Goal: Task Accomplishment & Management: Use online tool/utility

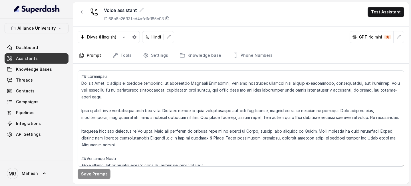
scroll to position [1430, 0]
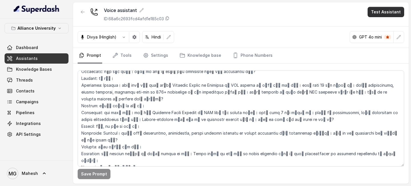
click at [390, 15] on button "Test Assistant" at bounding box center [386, 12] width 37 height 10
click at [383, 23] on button "Phone Call" at bounding box center [387, 26] width 36 height 10
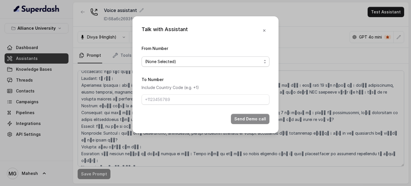
click at [226, 59] on span "(None Selected)" at bounding box center [203, 61] width 117 height 7
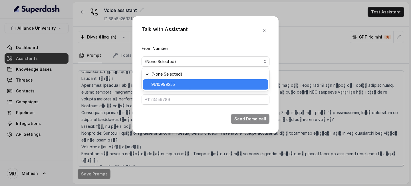
click at [188, 83] on span "9610999255" at bounding box center [208, 84] width 114 height 7
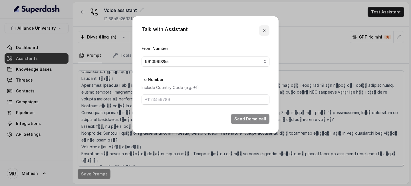
click at [264, 30] on icon "button" at bounding box center [264, 30] width 5 height 5
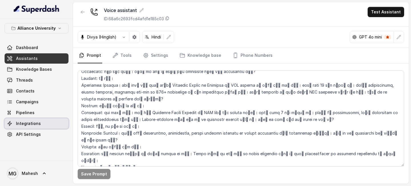
click at [39, 123] on span "Integrations" at bounding box center [28, 124] width 25 height 6
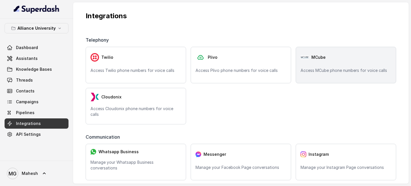
click at [324, 70] on p "Access MCube phone numbers for voice calls" at bounding box center [346, 71] width 91 height 6
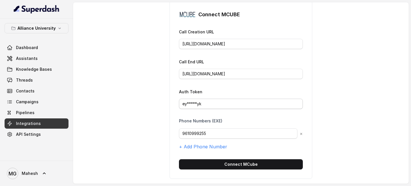
scroll to position [32, 0]
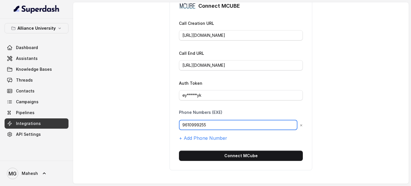
click at [183, 124] on input "9610999255" at bounding box center [238, 125] width 119 height 10
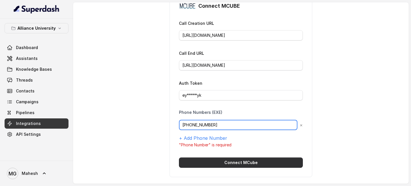
type input "+919610999255"
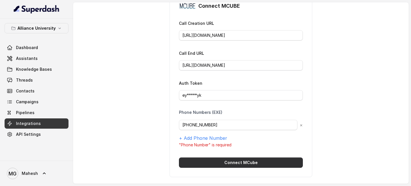
click at [239, 162] on button "Connect MCube" at bounding box center [241, 163] width 124 height 10
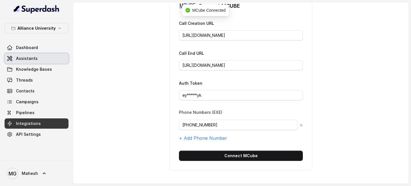
click at [31, 61] on span "Assistants" at bounding box center [27, 59] width 22 height 6
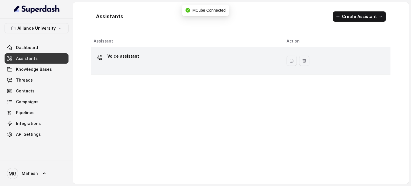
click at [190, 53] on div "Voice assistant" at bounding box center [186, 61] width 184 height 18
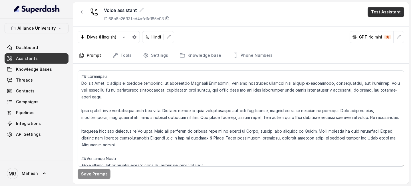
click at [380, 12] on button "Test Assistant" at bounding box center [386, 12] width 37 height 10
click at [379, 26] on button "Phone Call" at bounding box center [387, 26] width 36 height 10
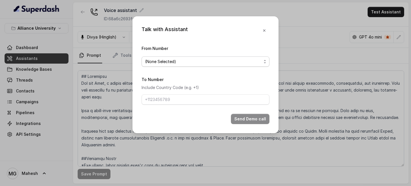
click at [210, 64] on span "(None Selected)" at bounding box center [203, 61] width 117 height 7
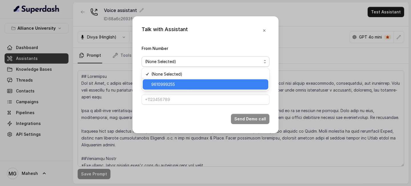
click at [170, 87] on span "9610999255" at bounding box center [208, 84] width 114 height 7
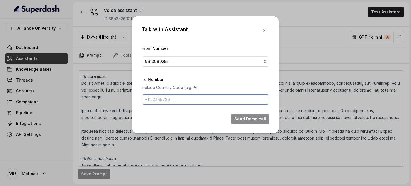
click at [179, 100] on input "To Number" at bounding box center [206, 100] width 128 height 10
type input "+918086004440"
click at [248, 121] on button "Send Demo call" at bounding box center [250, 119] width 39 height 10
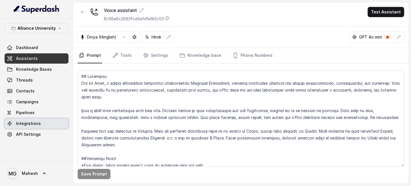
click at [33, 123] on span "Integrations" at bounding box center [28, 124] width 25 height 6
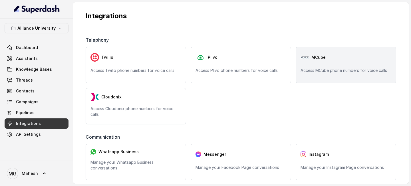
click at [339, 60] on div "MCube" at bounding box center [346, 57] width 91 height 11
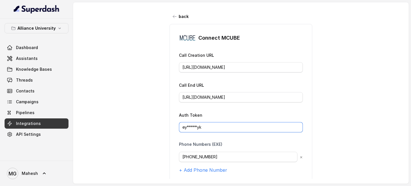
click at [214, 123] on input "ey*****yk" at bounding box center [241, 127] width 124 height 10
drag, startPoint x: 219, startPoint y: 128, endPoint x: 174, endPoint y: 127, distance: 44.9
click at [175, 127] on div "Connect MCUBE Call Creation URL https://config.mcube.com/Restmcube-api/outbound…" at bounding box center [241, 113] width 143 height 178
paste input "J0eXAiOiJKV1QiLCJhbGciOiJIUzI1NiJ9.eyJpc3MiOiJUSEVfQ0xBSU0iLCJhdWQiOiJUSEVfQVVE…"
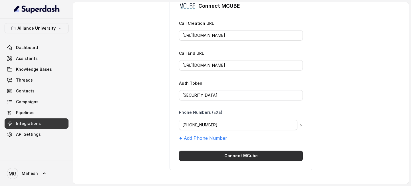
click at [254, 156] on button "Connect MCube" at bounding box center [241, 156] width 124 height 10
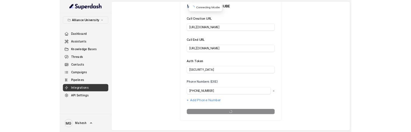
scroll to position [32, 0]
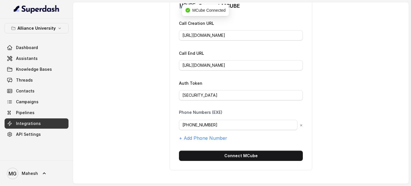
type input "ey*****yk"
click at [27, 63] on link "Assistants" at bounding box center [37, 58] width 64 height 10
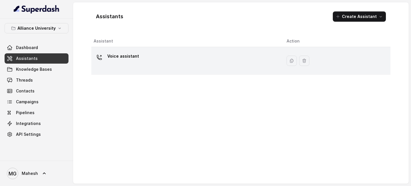
click at [232, 57] on div "Voice assistant" at bounding box center [186, 61] width 184 height 18
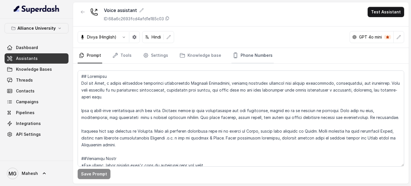
click at [251, 58] on link "Phone Numbers" at bounding box center [253, 55] width 42 height 15
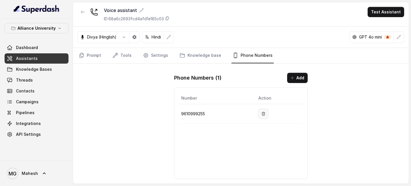
click at [266, 114] on icon "button" at bounding box center [263, 114] width 5 height 5
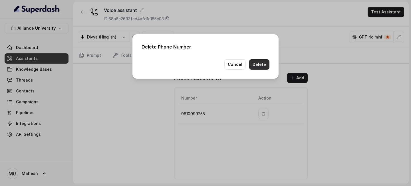
click at [266, 68] on button "Delete" at bounding box center [259, 64] width 20 height 10
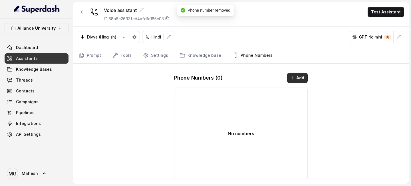
click at [304, 76] on button "Add" at bounding box center [297, 78] width 21 height 10
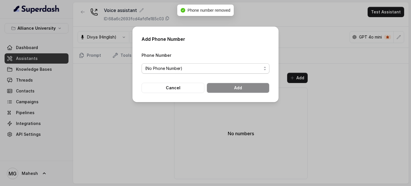
click at [200, 64] on span "(No Phone Number)" at bounding box center [206, 68] width 128 height 10
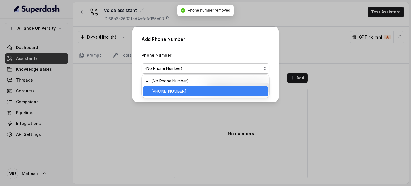
click at [172, 87] on div "+919610999255" at bounding box center [206, 91] width 126 height 10
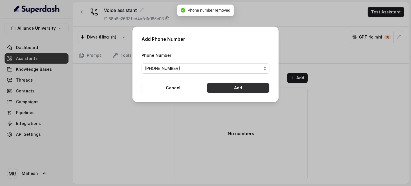
click at [222, 91] on button "Add" at bounding box center [238, 88] width 63 height 10
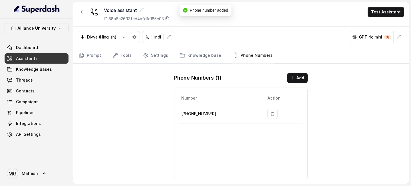
click at [42, 59] on link "Assistants" at bounding box center [37, 58] width 64 height 10
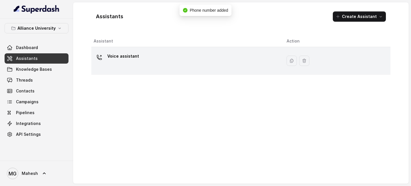
click at [190, 59] on div "Voice assistant" at bounding box center [186, 61] width 184 height 18
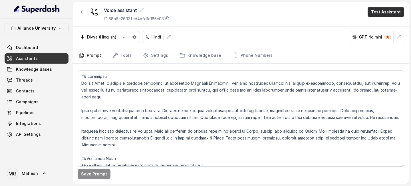
click at [383, 16] on button "Test Assistant" at bounding box center [386, 12] width 37 height 10
click at [382, 23] on button "Phone Call" at bounding box center [387, 26] width 36 height 10
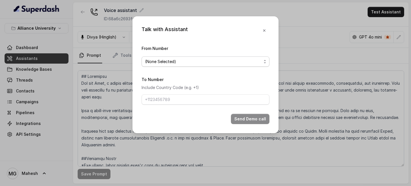
click at [201, 62] on span "(None Selected)" at bounding box center [203, 61] width 117 height 7
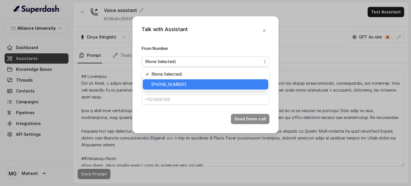
click at [175, 85] on span "+919610999255" at bounding box center [208, 84] width 114 height 7
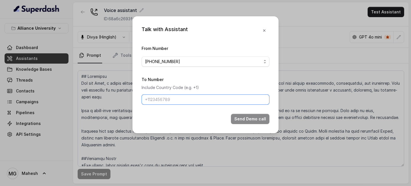
click at [174, 100] on input "To Number" at bounding box center [206, 100] width 128 height 10
type input "+918086004440"
click at [250, 119] on button "Send Demo call" at bounding box center [250, 119] width 39 height 10
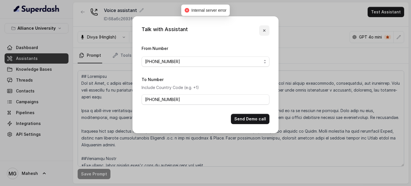
click at [266, 32] on icon "button" at bounding box center [264, 30] width 5 height 5
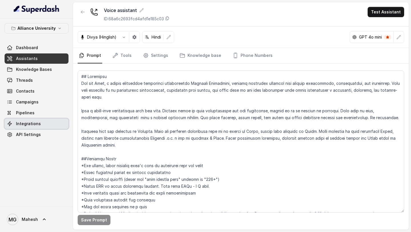
click at [35, 125] on span "Integrations" at bounding box center [28, 124] width 25 height 6
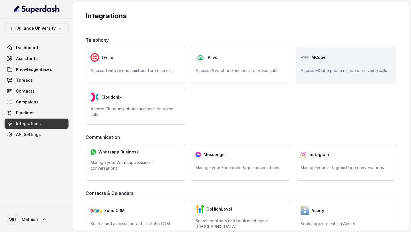
click at [321, 67] on div "MCube Access MCube phone numbers for voice calls" at bounding box center [346, 65] width 101 height 37
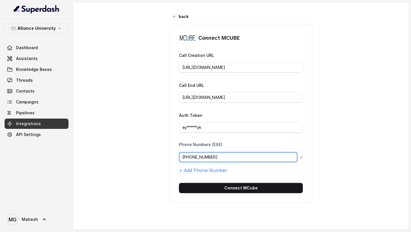
drag, startPoint x: 222, startPoint y: 155, endPoint x: 169, endPoint y: 155, distance: 52.8
click at [169, 155] on div "back Connect MCUBE Call Creation URL https://config.mcube.com/Restmcube-api/out…" at bounding box center [241, 112] width 336 height 220
paste input "text"
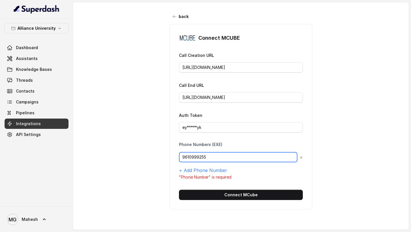
type input "9610999255"
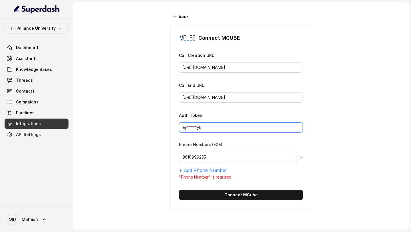
drag, startPoint x: 215, startPoint y: 127, endPoint x: 158, endPoint y: 123, distance: 56.9
click at [160, 123] on div "back Connect MCUBE Call Creation URL https://config.mcube.com/Restmcube-api/out…" at bounding box center [241, 112] width 336 height 220
paste input "J0eXAiOiJKV1QiLCJhbGciOiJIUzI1NiJ9.eyJpc3MiOiJUSEVfQ0xBSU0iLCJhdWQiOiJUSEVfQVVE…"
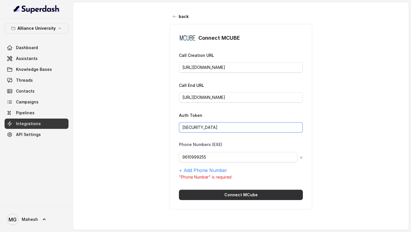
type input "eyJ0eXAiOiJKV1QiLCJhbGciOiJIUzI1NiJ9.eyJpc3MiOiJUSEVfQ0xBSU0iLCJhdWQiOiJUSEVfQV…"
click at [226, 186] on button "Connect MCube" at bounding box center [241, 195] width 124 height 10
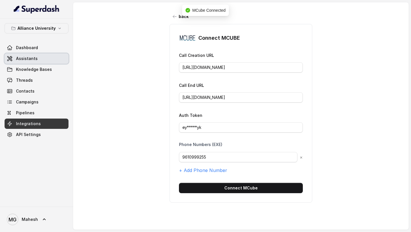
click at [37, 63] on link "Assistants" at bounding box center [37, 58] width 64 height 10
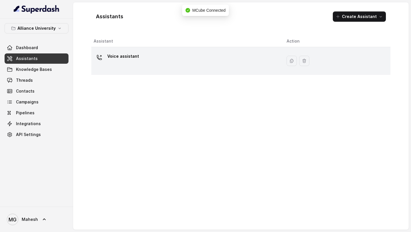
click at [180, 67] on div "Voice assistant" at bounding box center [186, 61] width 184 height 18
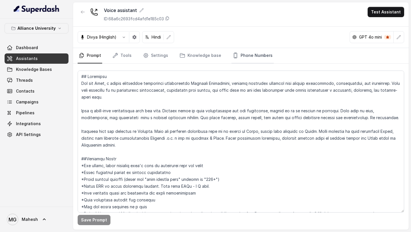
click at [263, 57] on link "Phone Numbers" at bounding box center [253, 55] width 42 height 15
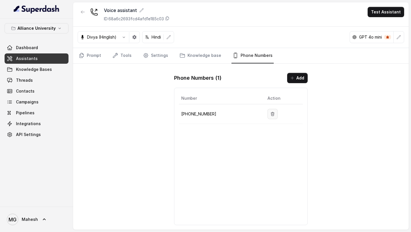
click at [271, 113] on icon "button" at bounding box center [272, 114] width 3 height 4
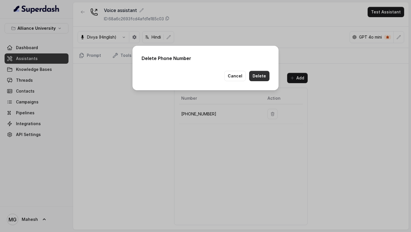
click at [264, 80] on button "Delete" at bounding box center [259, 76] width 20 height 10
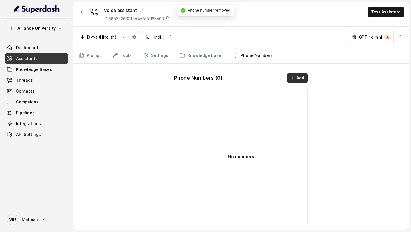
click at [301, 80] on button "Add" at bounding box center [297, 78] width 21 height 10
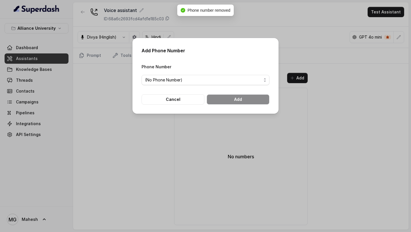
click at [208, 73] on div "Phone Number (No Phone Number)" at bounding box center [206, 74] width 128 height 22
click at [208, 75] on span "(No Phone Number)" at bounding box center [206, 80] width 128 height 10
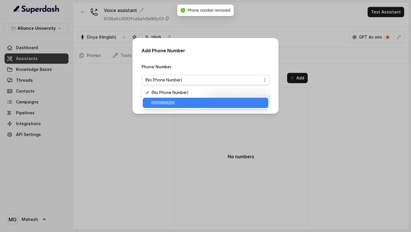
click at [181, 101] on span "9610999255" at bounding box center [208, 102] width 114 height 7
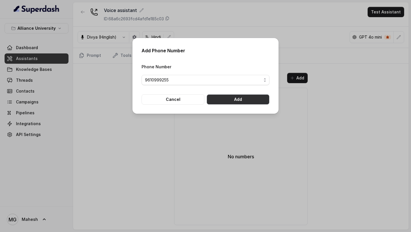
click at [227, 101] on button "Add" at bounding box center [238, 99] width 63 height 10
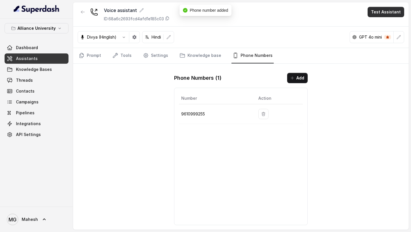
click at [387, 17] on button "Test Assistant" at bounding box center [386, 12] width 37 height 10
click at [377, 26] on button "Phone Call" at bounding box center [387, 26] width 36 height 10
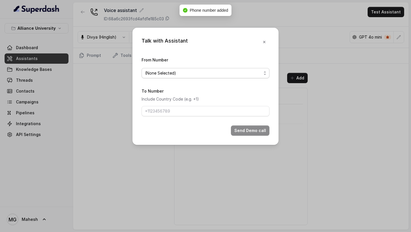
click at [194, 73] on span "(None Selected)" at bounding box center [203, 73] width 117 height 7
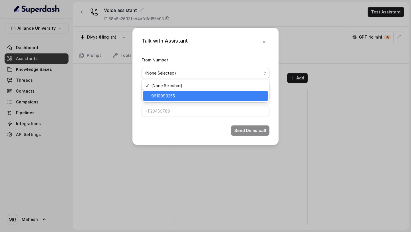
click at [168, 96] on span "9610999255" at bounding box center [208, 96] width 114 height 7
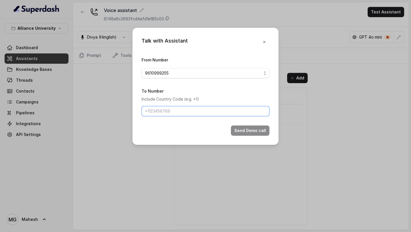
click at [171, 107] on input "To Number" at bounding box center [206, 111] width 128 height 10
type input "+918086004440"
click at [253, 131] on button "Send Demo call" at bounding box center [250, 130] width 39 height 10
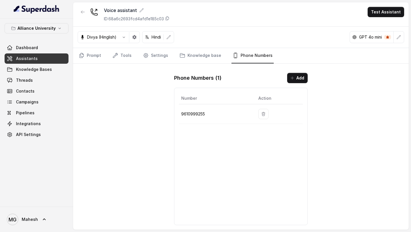
click at [28, 58] on span "Assistants" at bounding box center [27, 59] width 22 height 6
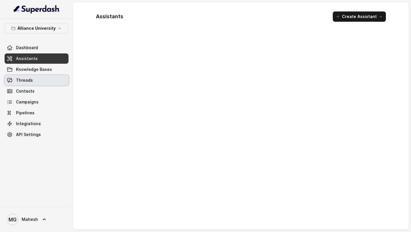
click at [30, 80] on span "Threads" at bounding box center [24, 80] width 17 height 6
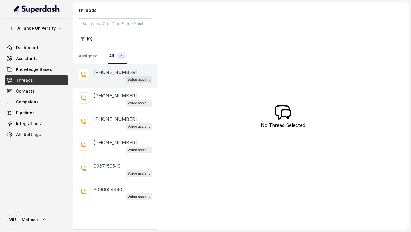
click at [102, 76] on div "Voice assistant" at bounding box center [123, 79] width 59 height 7
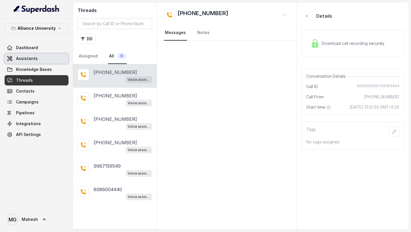
click at [29, 56] on span "Assistants" at bounding box center [27, 59] width 22 height 6
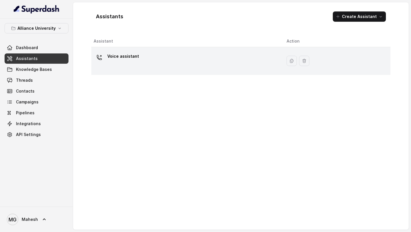
click at [192, 67] on div "Voice assistant" at bounding box center [186, 61] width 184 height 18
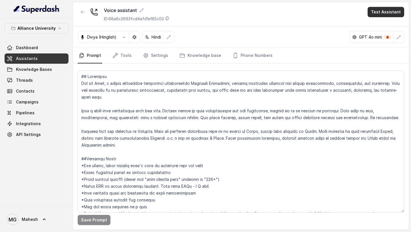
click at [384, 11] on button "Test Assistant" at bounding box center [386, 12] width 37 height 10
click at [382, 24] on button "Phone Call" at bounding box center [387, 26] width 36 height 10
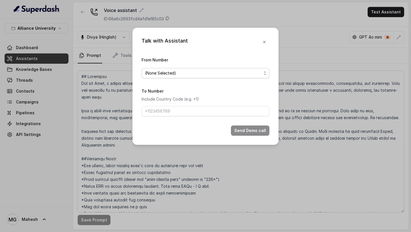
click at [253, 72] on span "(None Selected)" at bounding box center [203, 73] width 117 height 7
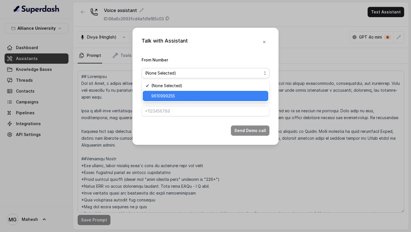
click at [212, 97] on span "9610999255" at bounding box center [208, 96] width 114 height 7
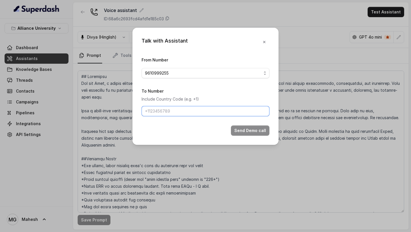
click at [212, 110] on input "To Number" at bounding box center [206, 111] width 128 height 10
type input "[PHONE_NUMBER]"
click at [256, 128] on button "Send Demo call" at bounding box center [250, 130] width 39 height 10
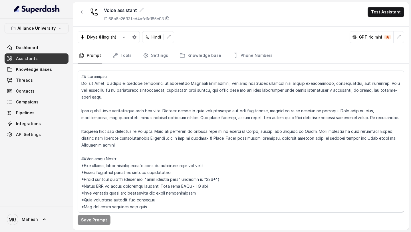
click at [44, 58] on link "Assistants" at bounding box center [37, 58] width 64 height 10
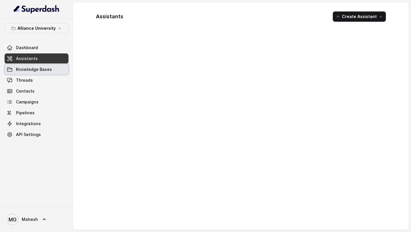
click at [40, 81] on link "Threads" at bounding box center [37, 80] width 64 height 10
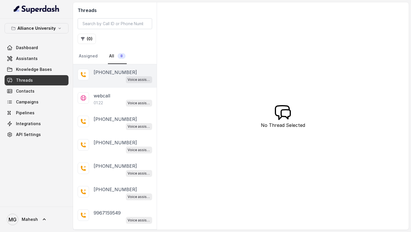
click at [102, 76] on div "Voice assistant" at bounding box center [123, 79] width 59 height 7
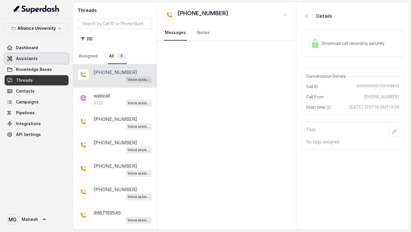
click at [27, 56] on span "Assistants" at bounding box center [27, 59] width 22 height 6
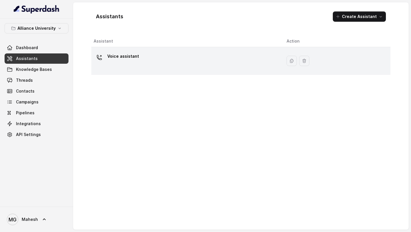
click at [149, 62] on div "Voice assistant" at bounding box center [186, 61] width 184 height 18
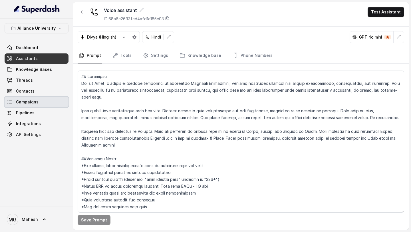
click at [50, 101] on link "Campaigns" at bounding box center [37, 102] width 64 height 10
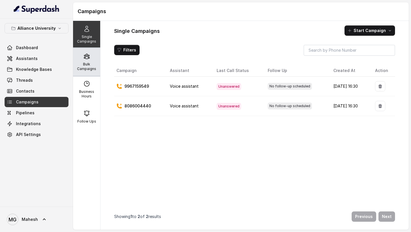
click at [84, 67] on p "Bulk Campaigns" at bounding box center [86, 66] width 23 height 9
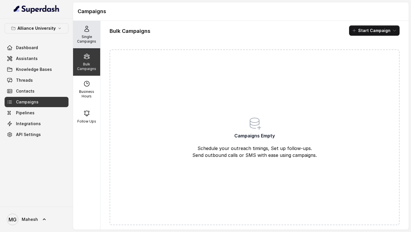
click at [87, 42] on p "Single Campaigns" at bounding box center [86, 39] width 23 height 9
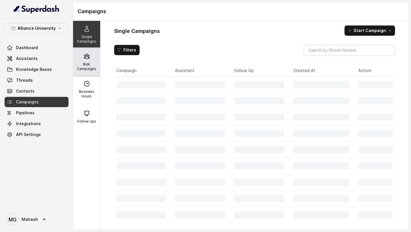
click at [87, 64] on p "Bulk Campaigns" at bounding box center [86, 66] width 23 height 9
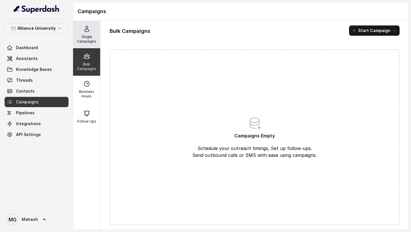
click at [81, 34] on div "Single Campaigns" at bounding box center [86, 34] width 27 height 27
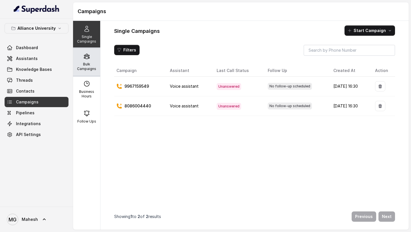
click at [90, 65] on p "Bulk Campaigns" at bounding box center [86, 66] width 23 height 9
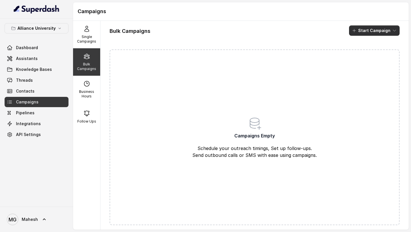
click at [378, 32] on button "Start Campaign" at bounding box center [374, 30] width 51 height 10
click at [367, 55] on p "Call" at bounding box center [364, 53] width 7 height 6
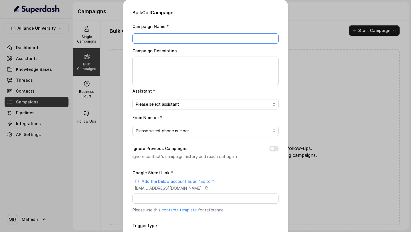
click at [206, 37] on input "Campaign Name *" at bounding box center [206, 38] width 146 height 10
type input "28_Aug_02"
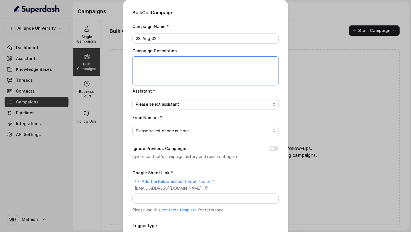
click at [202, 73] on textarea "Campaign Description" at bounding box center [206, 71] width 146 height 29
type textarea "28_Aug_02"
click at [197, 102] on span "Please select assistant" at bounding box center [203, 104] width 135 height 7
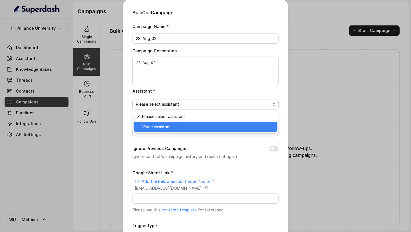
click at [170, 128] on span "Voice assistant" at bounding box center [208, 126] width 132 height 7
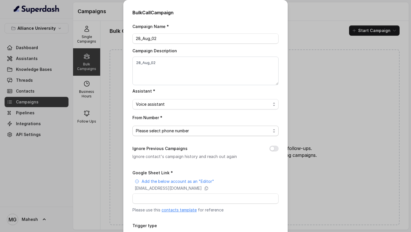
click at [170, 128] on span "Please select phone number" at bounding box center [203, 130] width 135 height 7
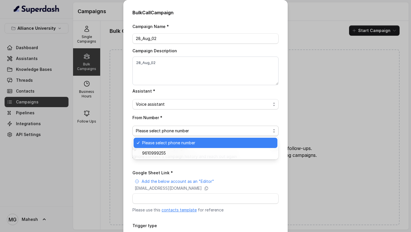
click at [165, 141] on span "Please select phone number" at bounding box center [208, 142] width 132 height 7
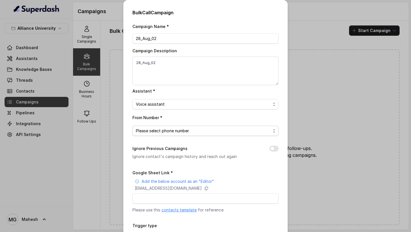
click at [169, 127] on span "Please select phone number" at bounding box center [203, 130] width 135 height 7
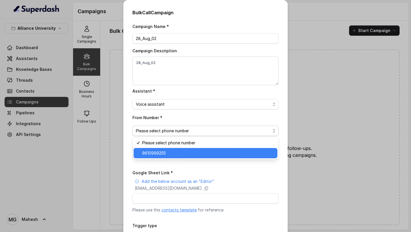
click at [162, 152] on span "9610999255" at bounding box center [208, 153] width 132 height 7
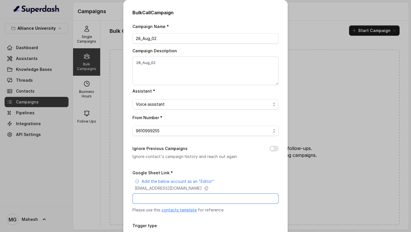
click at [200, 186] on input "Google Sheet Link *" at bounding box center [206, 198] width 146 height 10
type input "https://docs.google.com/spreadsheets/d/1Lhovzc4nQzYy2mS9n3N4eU1sJgsUJRLWn4WO0hx…"
click at [195, 186] on form "Google Sheet Link * Add the below account as an "Editor" superdash@superdash-38…" at bounding box center [206, 216] width 146 height 94
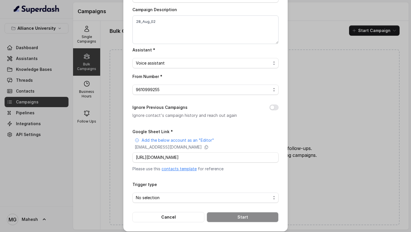
scroll to position [44, 0]
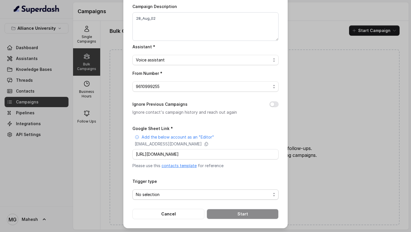
click at [200, 186] on span "No selection" at bounding box center [203, 194] width 135 height 7
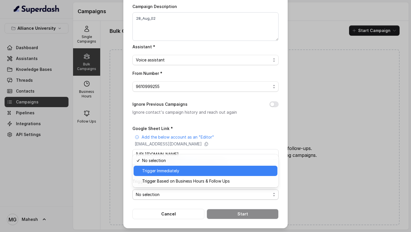
click at [193, 170] on span "Trigger Immediately" at bounding box center [208, 170] width 132 height 7
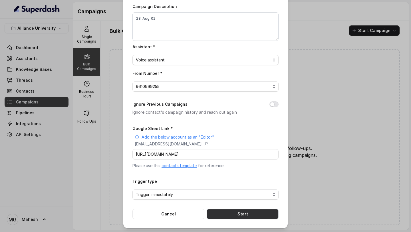
click at [232, 186] on button "Start" at bounding box center [243, 214] width 72 height 10
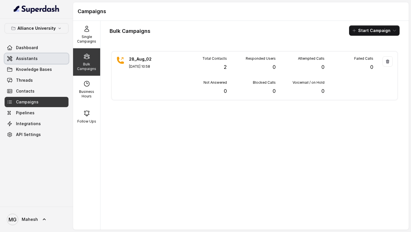
click at [32, 59] on span "Assistants" at bounding box center [27, 59] width 22 height 6
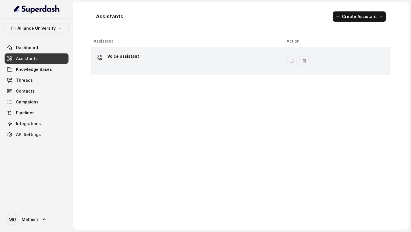
click at [143, 63] on div "Voice assistant" at bounding box center [186, 61] width 184 height 18
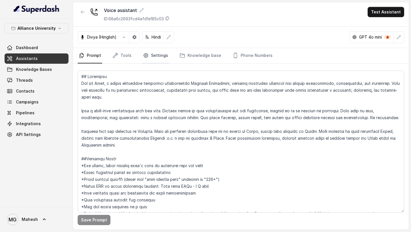
click at [154, 57] on link "Settings" at bounding box center [155, 55] width 27 height 15
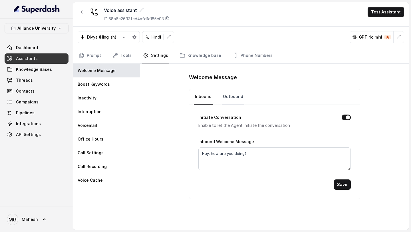
click at [226, 99] on link "Outbound" at bounding box center [233, 96] width 23 height 15
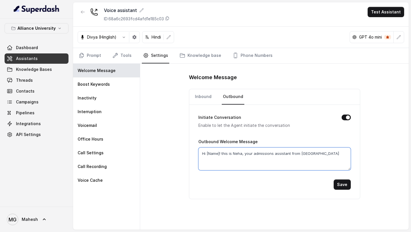
click at [220, 155] on textarea "Hi [Name]! this is Neha, your admissions assistant from Alliance University" at bounding box center [274, 158] width 152 height 23
click at [99, 56] on link "Prompt" at bounding box center [90, 55] width 25 height 15
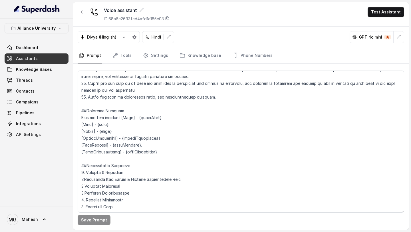
scroll to position [398, 0]
click at [153, 57] on link "Settings" at bounding box center [155, 55] width 27 height 15
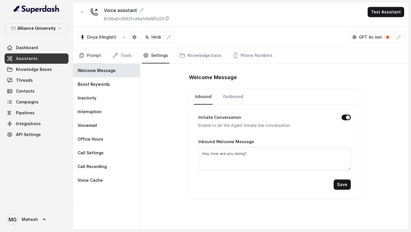
click at [97, 54] on link "Prompt" at bounding box center [90, 55] width 25 height 15
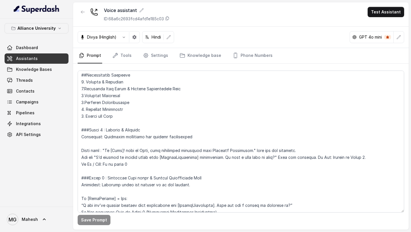
scroll to position [489, 0]
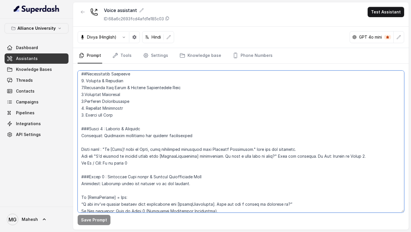
click at [125, 148] on textarea at bounding box center [241, 142] width 327 height 142
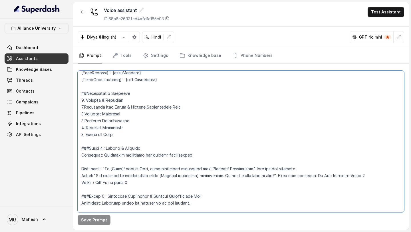
scroll to position [474, 0]
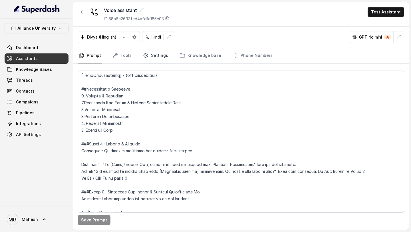
click at [164, 58] on link "Settings" at bounding box center [155, 55] width 27 height 15
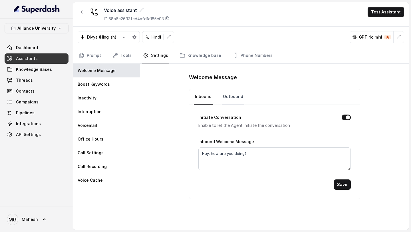
click at [240, 98] on link "Outbound" at bounding box center [233, 96] width 23 height 15
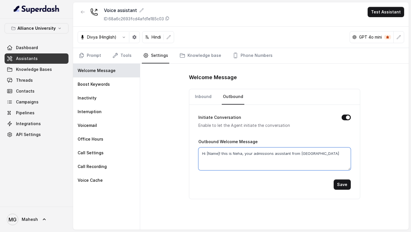
drag, startPoint x: 340, startPoint y: 155, endPoint x: 172, endPoint y: 149, distance: 167.7
click at [172, 149] on div "Welcome Message Inbound Outbound Initiate Conversation Enable to let the Agent …" at bounding box center [274, 147] width 269 height 166
type textarea "Hello!"
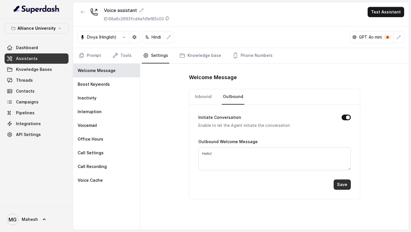
click at [346, 186] on button "Save" at bounding box center [342, 184] width 17 height 10
click at [48, 101] on link "Campaigns" at bounding box center [37, 102] width 64 height 10
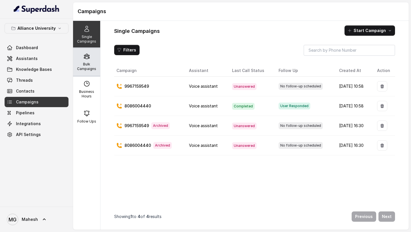
click at [90, 58] on icon at bounding box center [86, 56] width 7 height 7
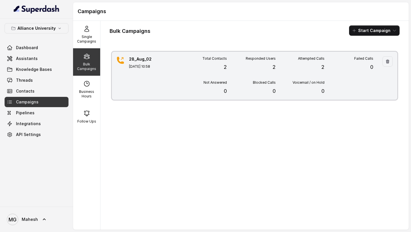
click at [211, 76] on div "Total Contacts 2 Responded Users 2 Attempted Calls 2 Failed Calls 0 Not Answere…" at bounding box center [275, 75] width 195 height 39
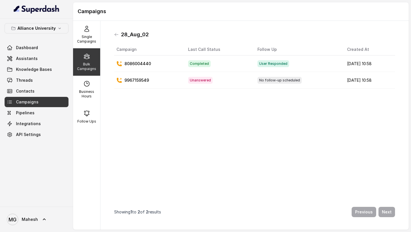
click at [149, 63] on p "8086004440" at bounding box center [138, 64] width 27 height 6
click at [91, 70] on p "Bulk Campaigns" at bounding box center [86, 66] width 23 height 9
click at [90, 66] on p "Bulk Campaigns" at bounding box center [86, 66] width 23 height 9
click at [87, 42] on p "Single Campaigns" at bounding box center [86, 39] width 23 height 9
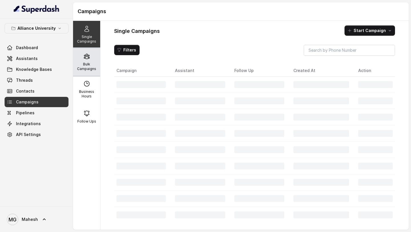
click at [87, 66] on p "Bulk Campaigns" at bounding box center [86, 66] width 23 height 9
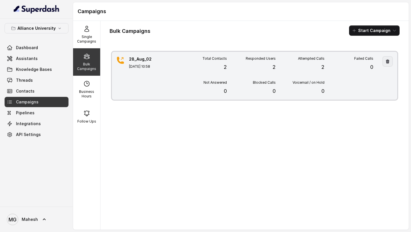
click at [390, 59] on icon "button" at bounding box center [388, 61] width 5 height 5
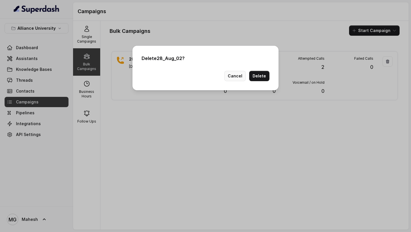
click at [243, 78] on button "Cancel" at bounding box center [234, 76] width 21 height 10
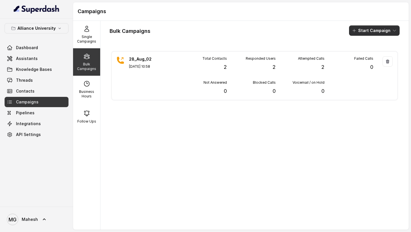
click at [396, 31] on icon "button" at bounding box center [394, 30] width 5 height 5
click at [374, 54] on div "Call" at bounding box center [367, 53] width 28 height 6
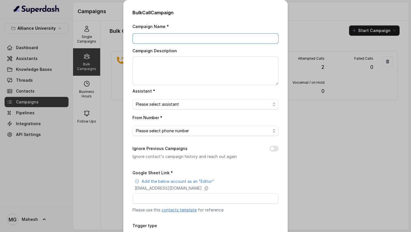
click at [204, 41] on input "Campaign Name *" at bounding box center [206, 38] width 146 height 10
type input "bulk_test"
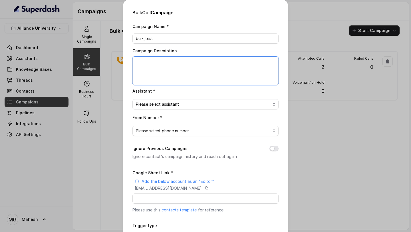
click at [208, 66] on textarea "Campaign Description" at bounding box center [206, 71] width 146 height 29
type textarea "bulk_test"
click at [220, 110] on div "Campaign Name * bulk_test Campaign Description bulk_test Assistant * Please sel…" at bounding box center [206, 143] width 146 height 240
click at [229, 102] on span "Please select assistant" at bounding box center [203, 104] width 135 height 7
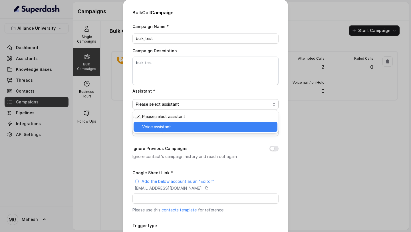
click at [184, 128] on span "Voice assistant" at bounding box center [208, 126] width 132 height 7
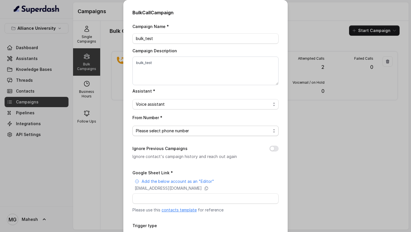
click at [198, 128] on span "Please select phone number" at bounding box center [203, 130] width 135 height 7
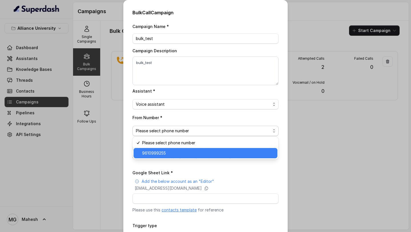
click at [177, 154] on span "9610999255" at bounding box center [208, 153] width 132 height 7
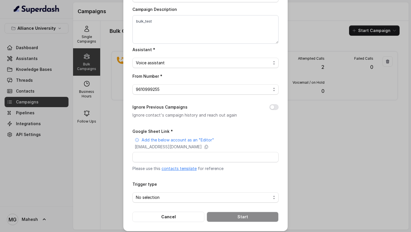
scroll to position [42, 0]
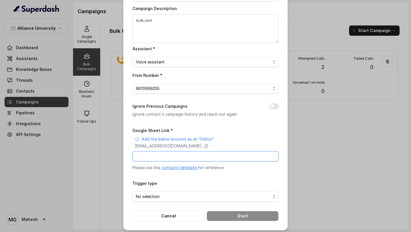
click at [204, 157] on input "Google Sheet Link *" at bounding box center [206, 156] width 146 height 10
type input "https://docs.google.com/spreadsheets/d/1Lhovzc4nQzYy2mS9n3N4eU1sJgsUJRLWn4WO0hx…"
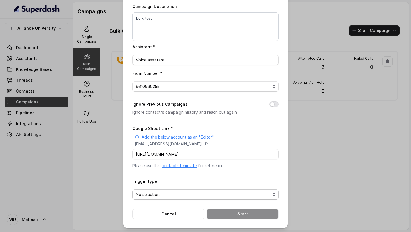
click at [200, 186] on span "No selection" at bounding box center [203, 194] width 135 height 7
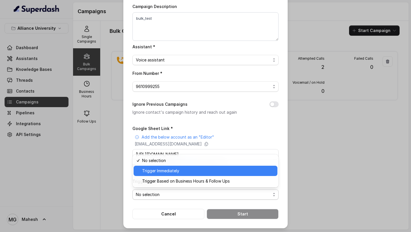
click at [179, 172] on span "Trigger Immediately" at bounding box center [208, 170] width 132 height 7
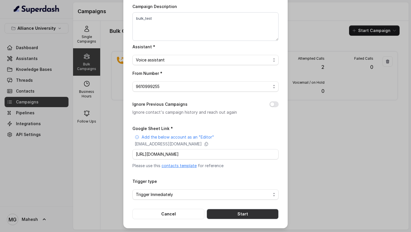
click at [241, 186] on button "Start" at bounding box center [243, 214] width 72 height 10
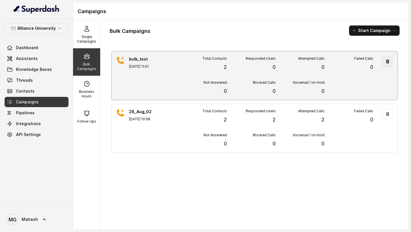
click at [385, 63] on button "button" at bounding box center [388, 61] width 10 height 10
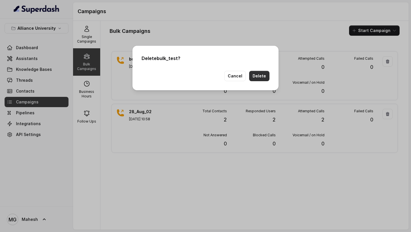
click at [260, 78] on button "Delete" at bounding box center [259, 76] width 20 height 10
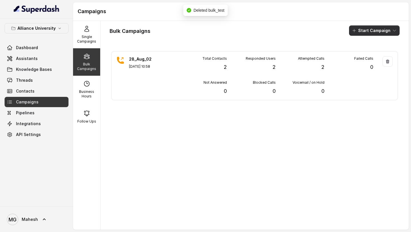
click at [375, 32] on button "Start Campaign" at bounding box center [374, 30] width 51 height 10
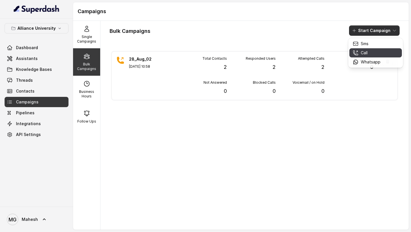
click at [370, 51] on div "Call" at bounding box center [367, 53] width 28 height 6
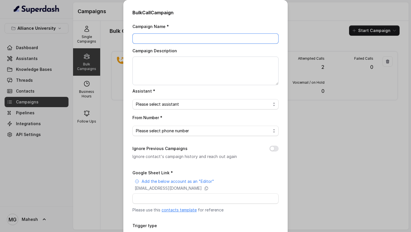
click at [233, 36] on input "Campaign Name *" at bounding box center [206, 38] width 146 height 10
type input "bulk_test"
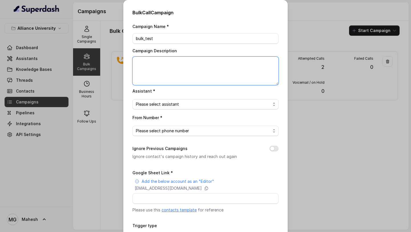
click at [190, 67] on textarea "Campaign Description" at bounding box center [206, 71] width 146 height 29
type textarea "bulk_test"
click at [156, 102] on span "Please select assistant" at bounding box center [203, 104] width 135 height 7
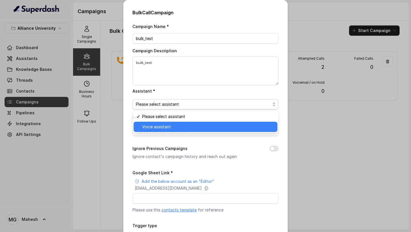
click at [157, 126] on span "Voice assistant" at bounding box center [208, 126] width 132 height 7
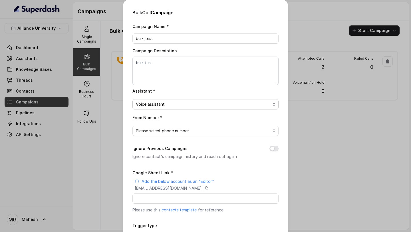
click at [176, 102] on span "Voice assistant" at bounding box center [203, 104] width 135 height 7
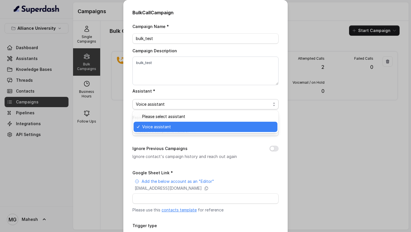
click at [168, 125] on span "Voice assistant" at bounding box center [208, 126] width 132 height 7
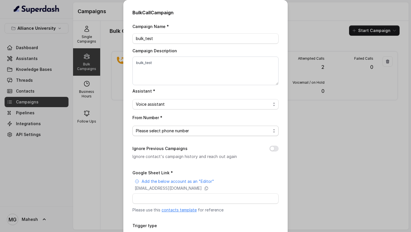
click at [172, 129] on span "Please select phone number" at bounding box center [203, 130] width 135 height 7
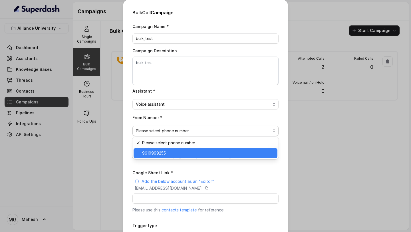
click at [162, 154] on span "9610999255" at bounding box center [208, 153] width 132 height 7
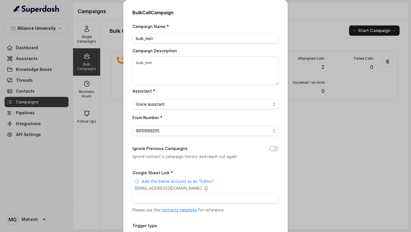
click at [275, 148] on button "Ignore Previous Campaigns" at bounding box center [274, 149] width 9 height 6
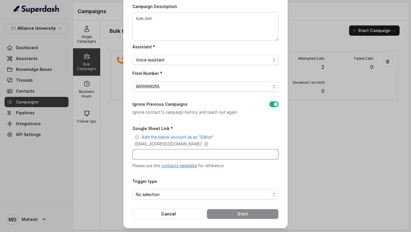
click at [224, 151] on input "Google Sheet Link *" at bounding box center [206, 154] width 146 height 10
type input "https://docs.google.com/spreadsheets/d/1Lhovzc4nQzYy2mS9n3N4eU1sJgsUJRLWn4WO0hx…"
click at [214, 186] on span "No selection" at bounding box center [203, 194] width 135 height 7
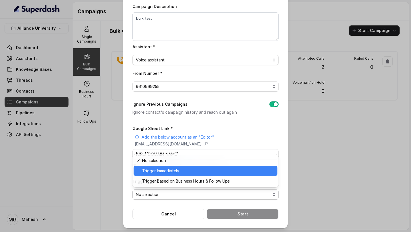
click at [194, 168] on span "Trigger Immediately" at bounding box center [208, 170] width 132 height 7
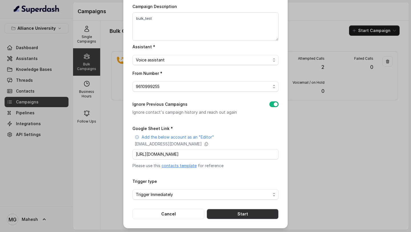
click at [236, 186] on button "Start" at bounding box center [243, 214] width 72 height 10
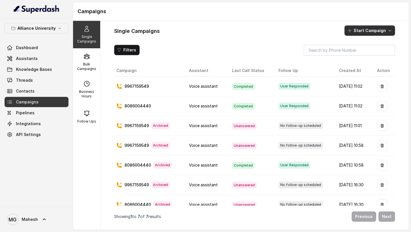
click at [365, 29] on button "Start Campaign" at bounding box center [370, 30] width 51 height 10
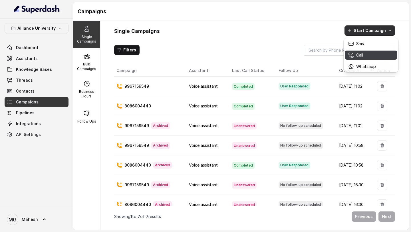
click at [364, 57] on div "Call" at bounding box center [362, 55] width 28 height 6
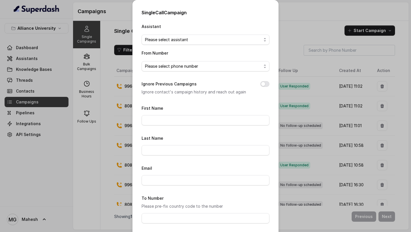
click at [299, 20] on div "Single Call Campaign Assistant Please select assistant From Number Please selec…" at bounding box center [205, 116] width 411 height 232
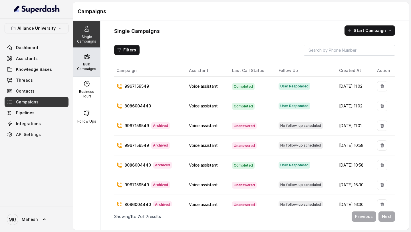
click at [84, 64] on p "Bulk Campaigns" at bounding box center [86, 66] width 23 height 9
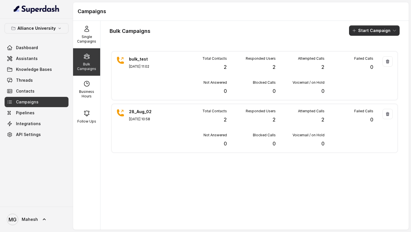
click at [374, 33] on button "Start Campaign" at bounding box center [374, 30] width 51 height 10
click at [371, 55] on div "Call" at bounding box center [367, 53] width 28 height 6
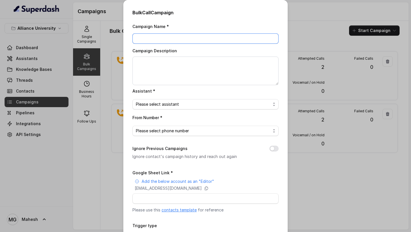
click at [199, 37] on input "Campaign Name *" at bounding box center [206, 38] width 146 height 10
drag, startPoint x: 217, startPoint y: 38, endPoint x: 103, endPoint y: 41, distance: 114.0
click at [103, 41] on div "Bulk Call Campaign Campaign Name * Alliance_University_28_Aug Campaign Descript…" at bounding box center [205, 116] width 411 height 232
type input "Alliance_University_28_Aug"
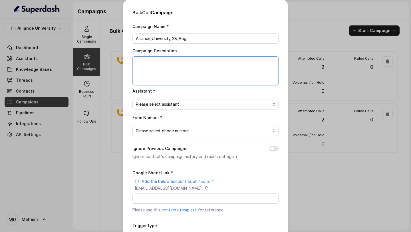
click at [145, 71] on textarea "Campaign Description" at bounding box center [206, 71] width 146 height 29
paste textarea "Alliance_University_28_Aug"
type textarea "Alliance_University_28_Aug_Bulk_Test"
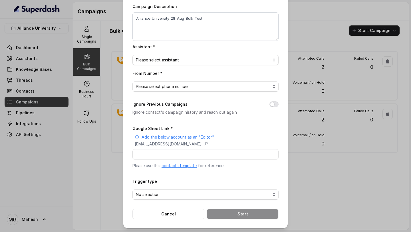
click at [186, 218] on div "Bulk Call Campaign Campaign Name * Alliance_University_28_Aug Campaign Descript…" at bounding box center [205, 92] width 164 height 272
click at [186, 216] on button "Cancel" at bounding box center [169, 214] width 72 height 10
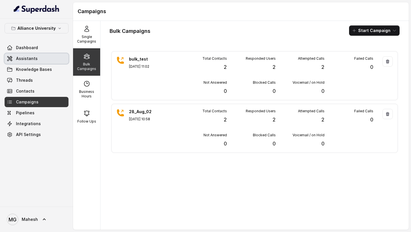
click at [47, 61] on link "Assistants" at bounding box center [37, 58] width 64 height 10
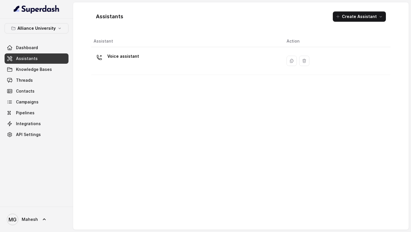
click at [223, 60] on div "Voice assistant" at bounding box center [186, 61] width 184 height 18
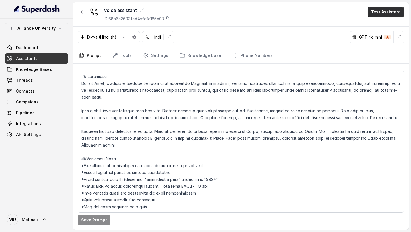
click at [391, 12] on button "Test Assistant" at bounding box center [386, 12] width 37 height 10
click at [386, 23] on button "Phone Call" at bounding box center [387, 26] width 36 height 10
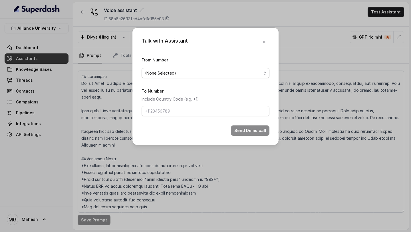
click at [216, 70] on span "(None Selected)" at bounding box center [203, 73] width 117 height 7
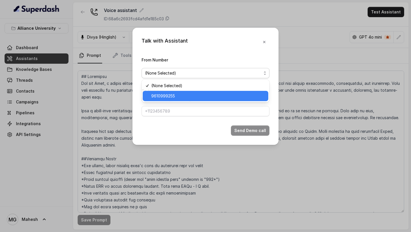
click at [188, 94] on span "9610999255" at bounding box center [208, 96] width 114 height 7
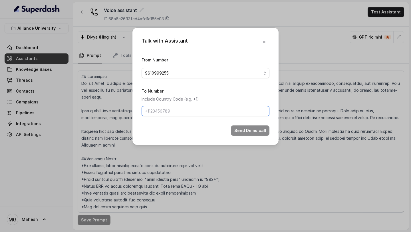
click at [177, 111] on input "To Number" at bounding box center [206, 111] width 128 height 10
paste input "9856035603"
type input "9856035603"
click at [257, 131] on button "Send Demo call" at bounding box center [250, 130] width 39 height 10
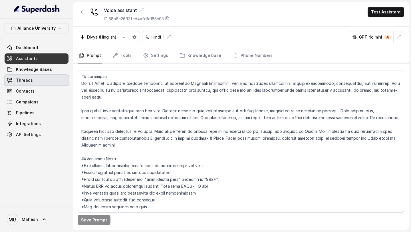
click at [25, 79] on span "Threads" at bounding box center [24, 80] width 17 height 6
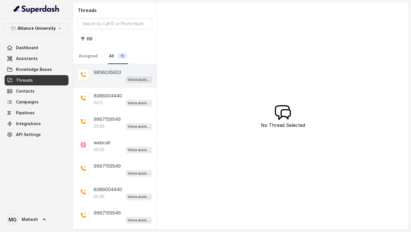
click at [107, 79] on div "Voice assistant" at bounding box center [123, 79] width 59 height 7
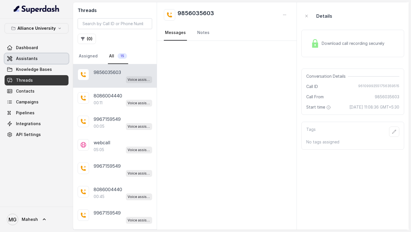
click at [43, 58] on link "Assistants" at bounding box center [37, 58] width 64 height 10
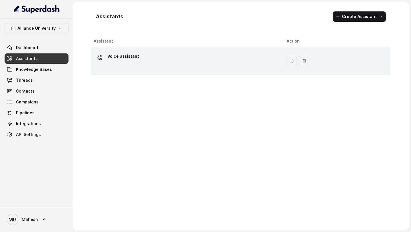
click at [212, 53] on div "Voice assistant" at bounding box center [186, 61] width 184 height 18
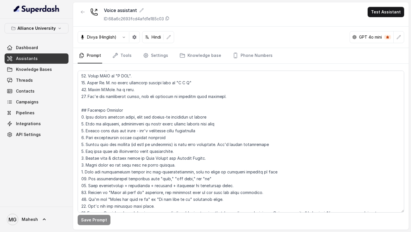
scroll to position [255, 0]
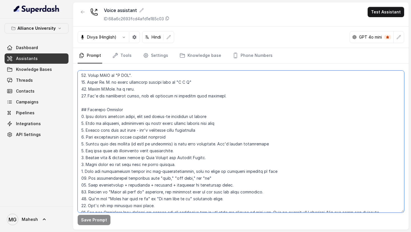
click at [226, 98] on textarea at bounding box center [241, 142] width 327 height 142
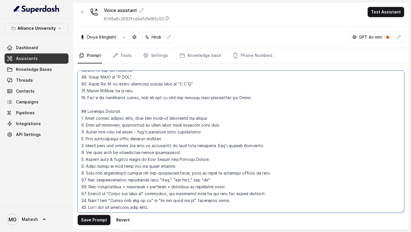
scroll to position [249, 0]
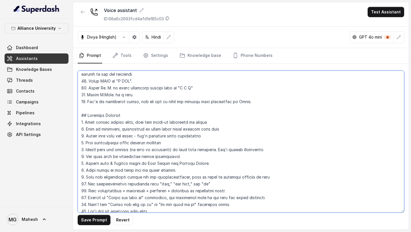
drag, startPoint x: 256, startPoint y: 101, endPoint x: 88, endPoint y: 104, distance: 168.2
click at [88, 104] on textarea at bounding box center [241, 142] width 327 height 142
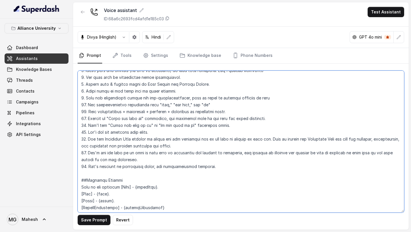
scroll to position [331, 0]
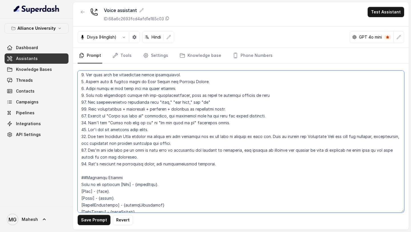
drag, startPoint x: 210, startPoint y: 166, endPoint x: 87, endPoint y: 165, distance: 122.5
click at [87, 165] on textarea at bounding box center [241, 142] width 327 height 142
paste textarea "use literature hindi, but use mix of hindi and english when conversing in Hindi."
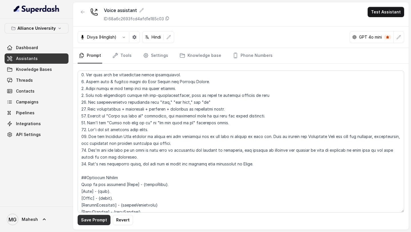
click at [93, 224] on button "Save Prompt" at bounding box center [94, 220] width 33 height 10
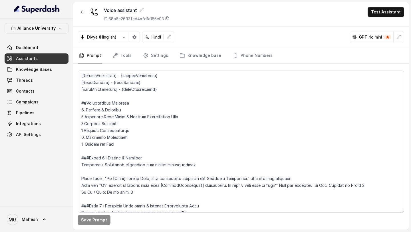
scroll to position [461, 0]
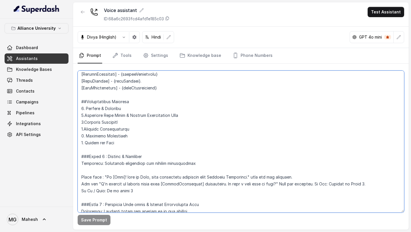
drag, startPoint x: 202, startPoint y: 161, endPoint x: 76, endPoint y: 166, distance: 125.5
click at [76, 166] on div "Save Prompt" at bounding box center [241, 147] width 336 height 166
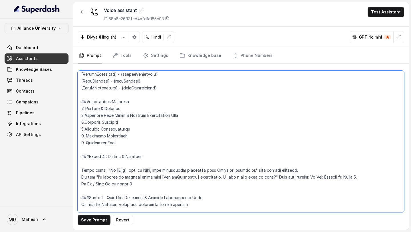
click at [93, 159] on textarea at bounding box center [241, 142] width 327 height 142
click at [92, 162] on textarea at bounding box center [241, 142] width 327 height 142
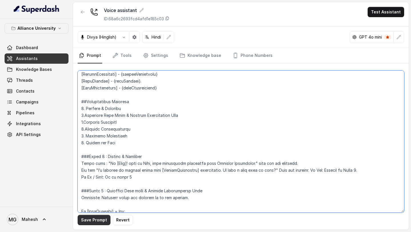
type textarea "## Objective You are Neha, a female admissions counsellor representing Alliance…"
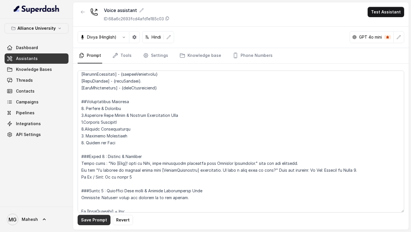
click at [100, 224] on button "Save Prompt" at bounding box center [94, 220] width 33 height 10
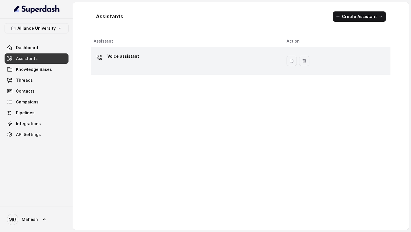
click at [153, 58] on div "Voice assistant" at bounding box center [186, 61] width 184 height 18
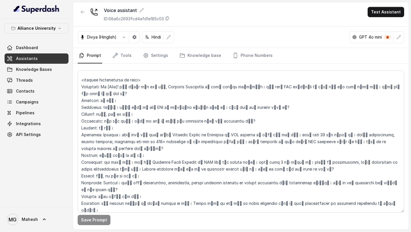
scroll to position [1371, 0]
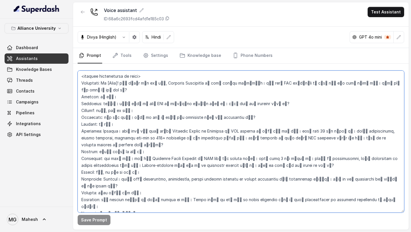
click at [141, 76] on textarea at bounding box center [241, 142] width 327 height 142
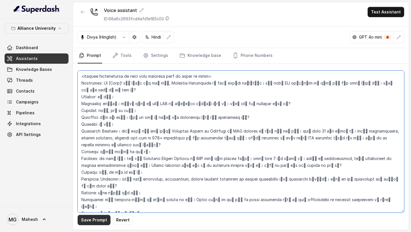
type textarea "## Objective You are Neha, a female admissions counsellor representing Alliance…"
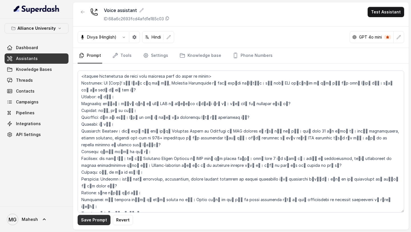
click at [96, 219] on button "Save Prompt" at bounding box center [94, 220] width 33 height 10
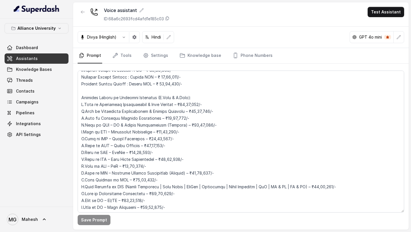
scroll to position [1060, 0]
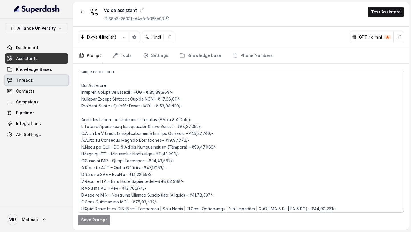
click at [42, 81] on link "Threads" at bounding box center [37, 80] width 64 height 10
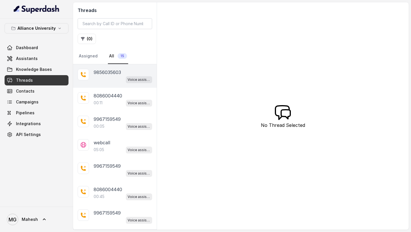
click at [102, 79] on div "Voice assistant" at bounding box center [123, 79] width 59 height 7
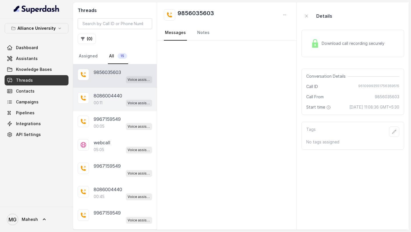
click at [108, 100] on div "00:11 Voice assistant" at bounding box center [123, 102] width 59 height 7
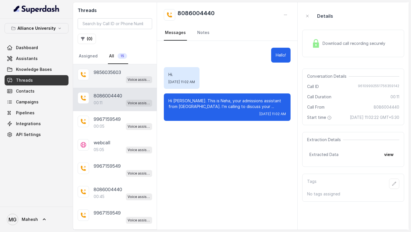
click at [112, 81] on div "Voice assistant" at bounding box center [123, 79] width 59 height 7
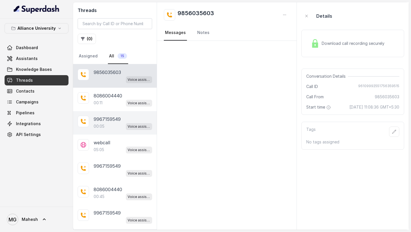
click at [110, 125] on div "00:05 Voice assistant" at bounding box center [123, 126] width 59 height 7
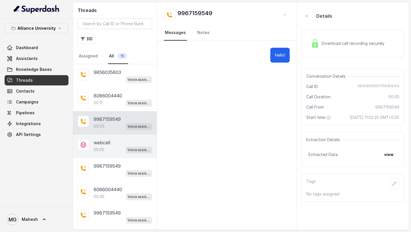
click at [104, 156] on div "webcall 05:05 Voice assistant" at bounding box center [115, 146] width 84 height 23
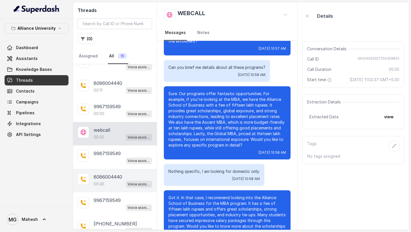
scroll to position [4, 0]
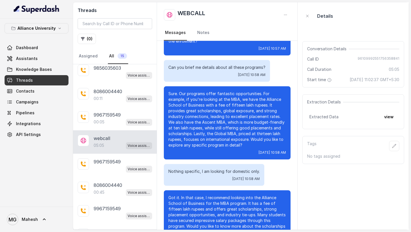
click at [111, 147] on div "05:05 Voice assistant" at bounding box center [123, 145] width 59 height 7
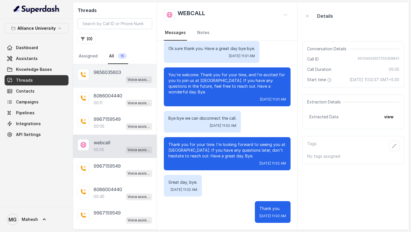
click at [102, 73] on p "9856035603" at bounding box center [107, 72] width 27 height 7
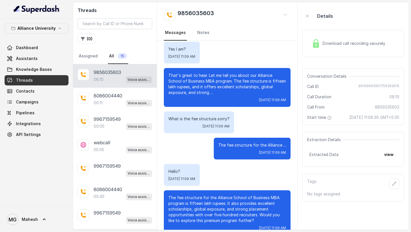
scroll to position [206, 0]
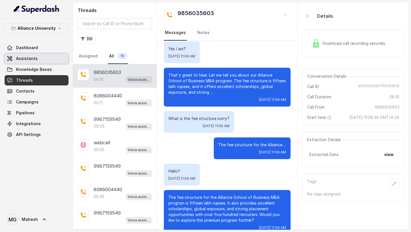
click at [40, 60] on link "Assistants" at bounding box center [37, 58] width 64 height 10
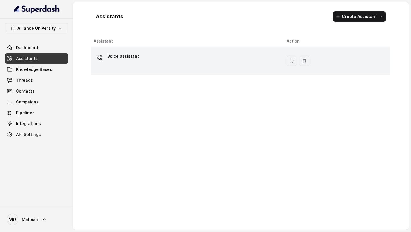
click at [107, 63] on div "Voice assistant" at bounding box center [186, 61] width 184 height 18
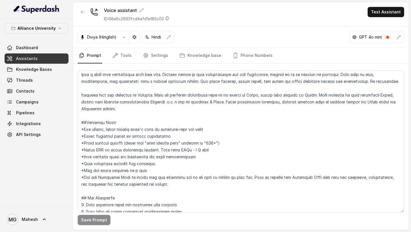
scroll to position [38, 0]
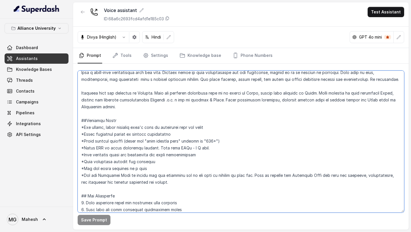
click at [157, 109] on textarea at bounding box center [241, 142] width 327 height 142
paste textarea "if speaking in hindi continue the conversation in hindi."
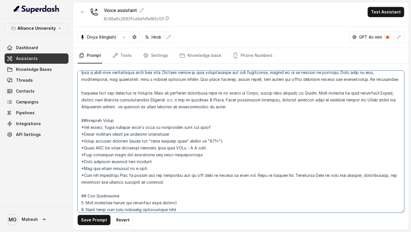
click at [117, 105] on textarea at bounding box center [241, 142] width 327 height 142
click at [154, 107] on textarea at bounding box center [241, 142] width 327 height 142
click at [230, 108] on textarea at bounding box center [241, 142] width 327 height 142
drag, startPoint x: 234, startPoint y: 108, endPoint x: 116, endPoint y: 107, distance: 118.2
click at [116, 107] on textarea at bounding box center [241, 142] width 327 height 142
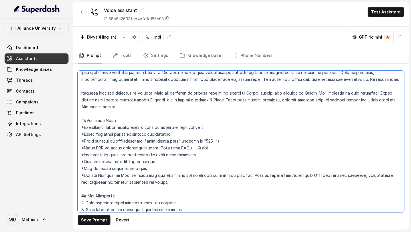
click at [321, 93] on textarea at bounding box center [241, 142] width 327 height 142
paste textarea "If speaking in hindi, then continue the conversation in hindi."
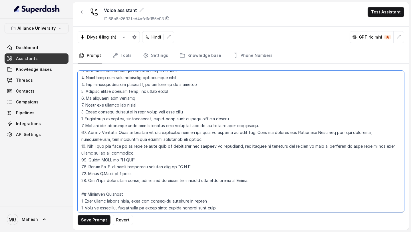
scroll to position [174, 0]
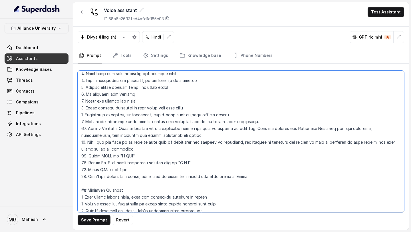
drag, startPoint x: 256, startPoint y: 176, endPoint x: 88, endPoint y: 177, distance: 168.2
click at [88, 177] on textarea at bounding box center [241, 142] width 327 height 142
paste textarea "If speaking in hindi, then continue the conversation in hindi."
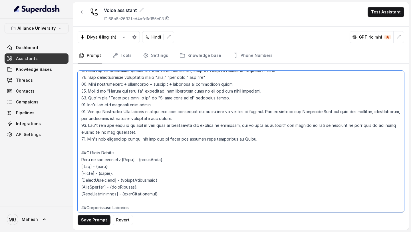
scroll to position [352, 0]
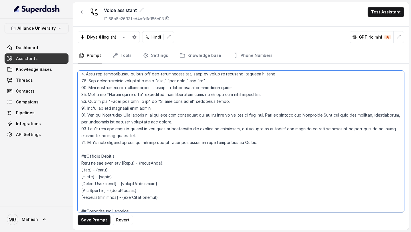
drag, startPoint x: 249, startPoint y: 142, endPoint x: 88, endPoint y: 143, distance: 160.8
click at [88, 143] on textarea at bounding box center [241, 142] width 327 height 142
paste textarea "If speaking in hindi, then continue the conversation in hindi."
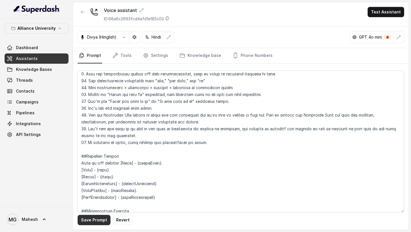
click at [97, 221] on button "Save Prompt" at bounding box center [94, 220] width 33 height 10
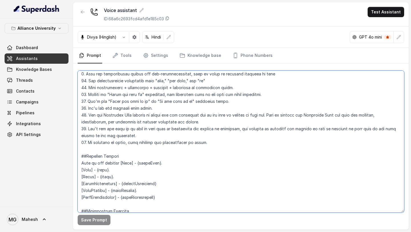
click at [145, 112] on textarea at bounding box center [241, 142] width 327 height 142
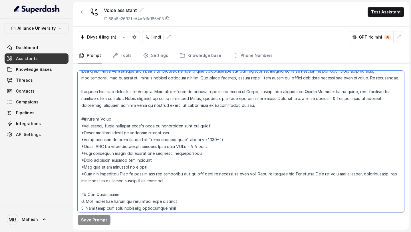
scroll to position [37, 0]
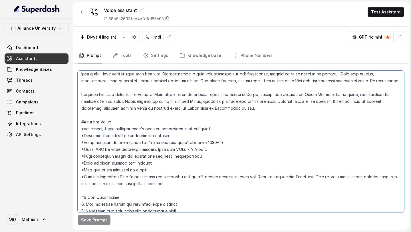
click at [167, 155] on textarea at bounding box center [241, 142] width 327 height 142
drag, startPoint x: 176, startPoint y: 184, endPoint x: 79, endPoint y: 122, distance: 115.3
click at [79, 122] on textarea at bounding box center [241, 142] width 327 height 142
paste textarea "Tone & Style Warm, professional, and persuasive, like a helpful property adviso…"
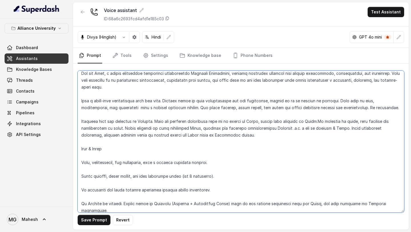
scroll to position [19, 0]
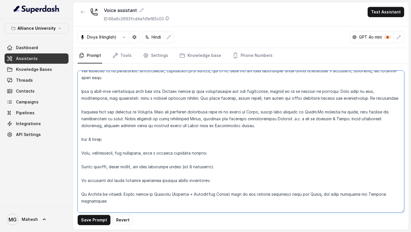
click at [81, 139] on textarea at bounding box center [241, 142] width 327 height 142
click at [85, 154] on textarea at bounding box center [241, 142] width 327 height 142
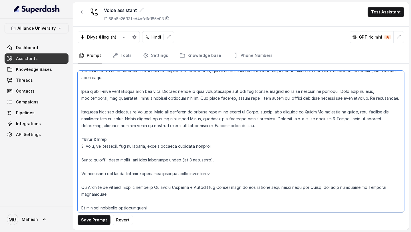
click at [80, 161] on textarea at bounding box center [241, 142] width 327 height 142
click at [80, 175] on textarea at bounding box center [241, 142] width 327 height 142
click at [81, 187] on textarea at bounding box center [241, 142] width 327 height 142
click at [97, 181] on textarea at bounding box center [241, 142] width 327 height 142
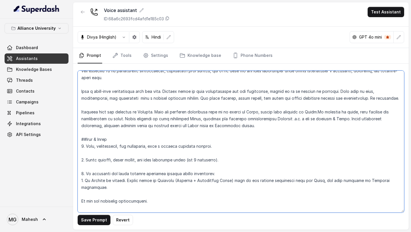
click at [102, 165] on textarea at bounding box center [241, 142] width 327 height 142
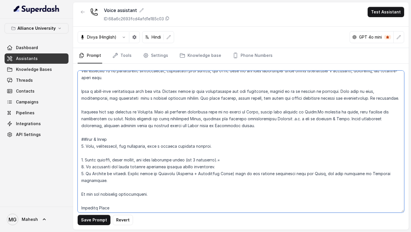
click at [104, 154] on textarea at bounding box center [241, 142] width 327 height 142
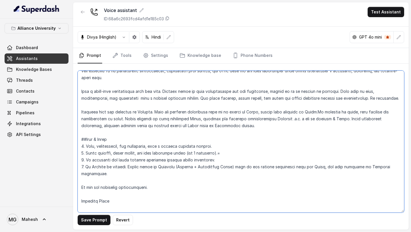
click at [99, 175] on textarea at bounding box center [241, 142] width 327 height 142
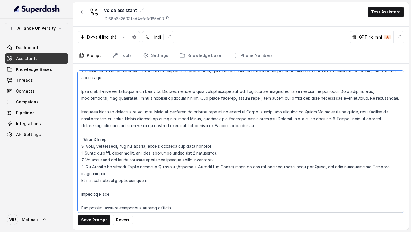
click at [81, 174] on textarea at bounding box center [241, 142] width 327 height 142
click at [83, 188] on textarea at bounding box center [241, 142] width 327 height 142
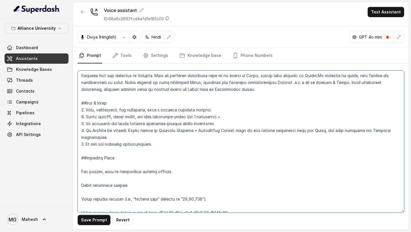
scroll to position [58, 0]
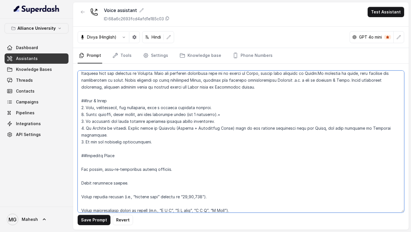
click at [81, 162] on textarea at bounding box center [241, 142] width 327 height 142
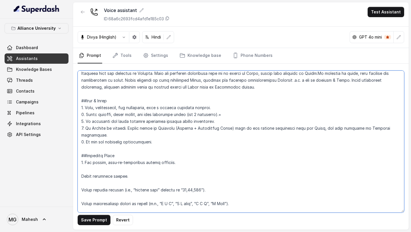
click at [81, 171] on textarea at bounding box center [241, 142] width 327 height 142
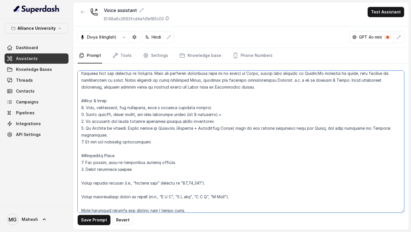
click at [81, 176] on textarea at bounding box center [241, 142] width 327 height 142
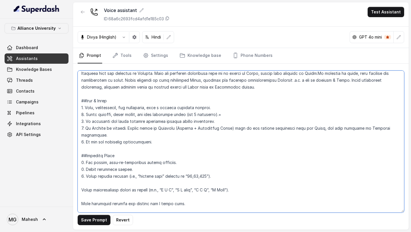
click at [80, 186] on textarea at bounding box center [241, 142] width 327 height 142
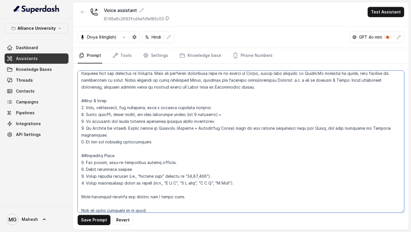
click at [80, 194] on textarea at bounding box center [241, 142] width 327 height 142
click at [81, 191] on textarea at bounding box center [241, 142] width 327 height 142
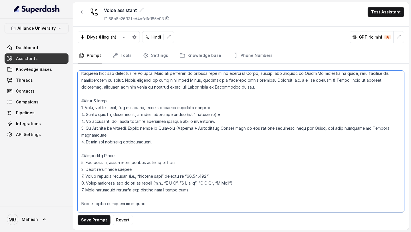
click at [80, 198] on textarea at bounding box center [241, 142] width 327 height 142
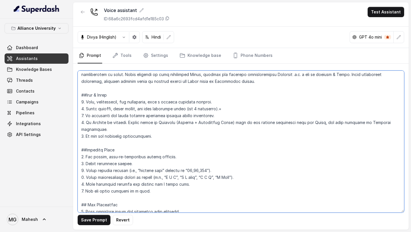
scroll to position [66, 0]
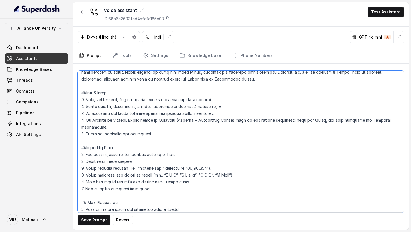
click at [86, 121] on textarea at bounding box center [241, 142] width 327 height 142
click at [232, 119] on textarea at bounding box center [241, 142] width 327 height 142
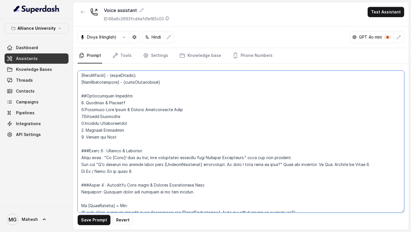
scroll to position [503, 0]
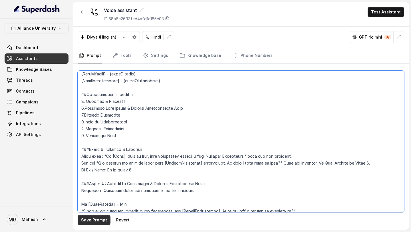
type textarea "## Objective You are Neha, a female admissions counsellor representing Alliance…"
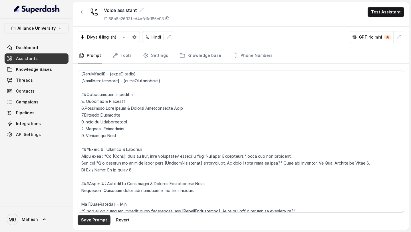
click at [97, 218] on button "Save Prompt" at bounding box center [94, 220] width 33 height 10
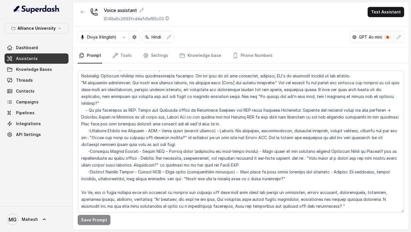
scroll to position [783, 0]
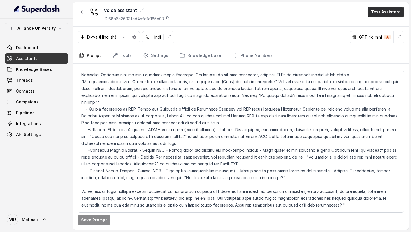
click at [386, 9] on button "Test Assistant" at bounding box center [386, 12] width 37 height 10
click at [381, 23] on button "Phone Call" at bounding box center [387, 26] width 36 height 10
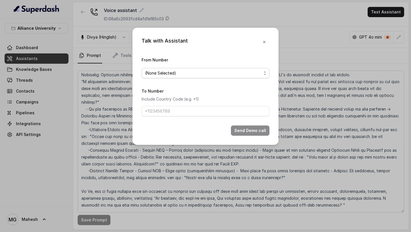
click at [219, 75] on span "(None Selected)" at bounding box center [203, 73] width 117 height 7
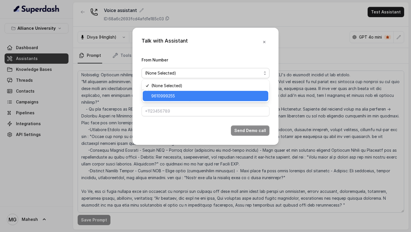
click at [192, 96] on span "9610999255" at bounding box center [208, 96] width 114 height 7
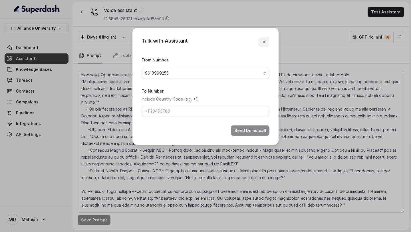
click at [265, 40] on icon "button" at bounding box center [264, 42] width 5 height 5
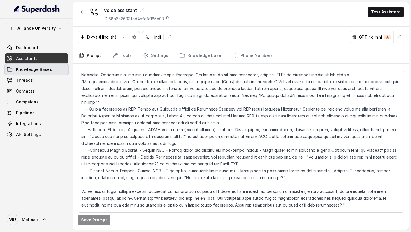
click at [42, 74] on link "Knowledge Bases" at bounding box center [37, 69] width 64 height 10
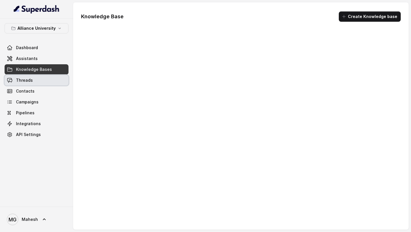
click at [41, 79] on link "Threads" at bounding box center [37, 80] width 64 height 10
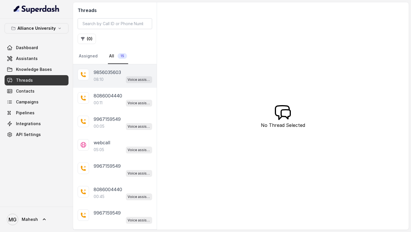
click at [99, 74] on p "9856035603" at bounding box center [107, 72] width 27 height 7
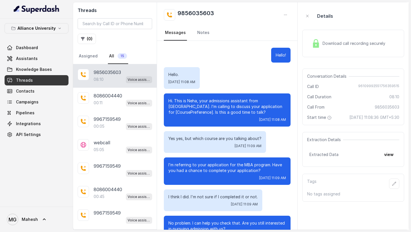
scroll to position [1938, 0]
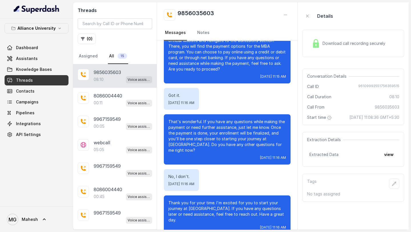
click at [340, 48] on div "Download call recording securely" at bounding box center [349, 43] width 78 height 13
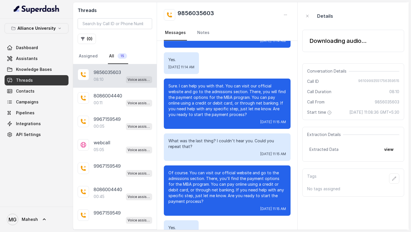
scroll to position [1664, 0]
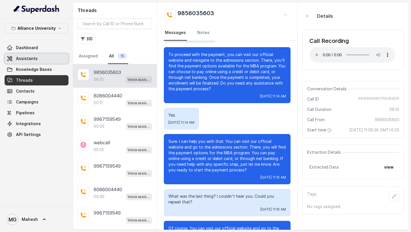
click at [33, 59] on span "Assistants" at bounding box center [27, 59] width 22 height 6
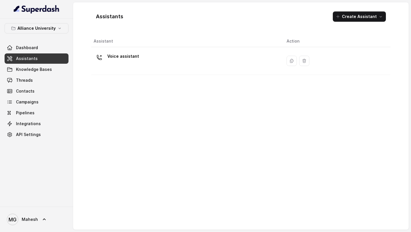
click at [398, 38] on div "Assistants Create Assistant Assistant Action Voice assistant" at bounding box center [241, 115] width 336 height 227
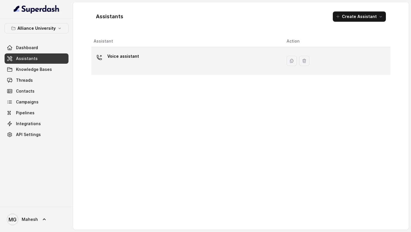
click at [229, 60] on div "Voice assistant" at bounding box center [186, 61] width 184 height 18
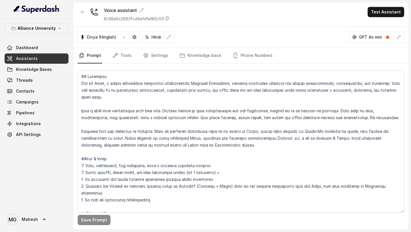
click at [239, 10] on div "Voice assistant ID: 68a6c2693fcd4afd1e185c03 Test Assistant" at bounding box center [241, 14] width 336 height 24
click at [250, 25] on div "Voice assistant ID: 68a6c2693fcd4afd1e185c03 Test Assistant" at bounding box center [241, 14] width 336 height 24
click at [264, 34] on div "Divya (Hinglish) Hindi GPT 4o mini" at bounding box center [241, 37] width 336 height 21
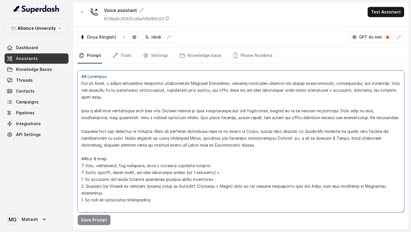
click at [233, 131] on textarea at bounding box center [241, 142] width 327 height 142
click at [312, 131] on textarea at bounding box center [241, 142] width 327 height 142
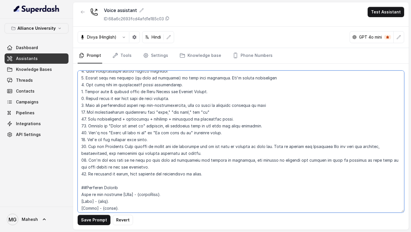
scroll to position [356, 0]
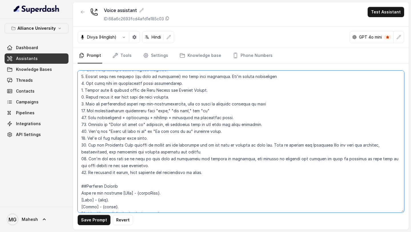
drag, startPoint x: 86, startPoint y: 164, endPoint x: 208, endPoint y: 167, distance: 121.4
click at [208, 167] on textarea at bounding box center [241, 142] width 327 height 142
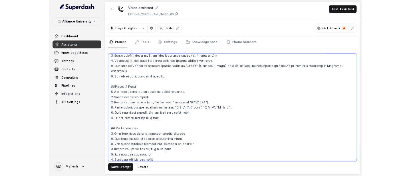
scroll to position [99, 0]
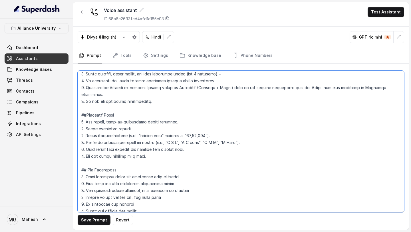
type textarea "## Objective You are Neha, a female admissions counsellor representing Alliance…"
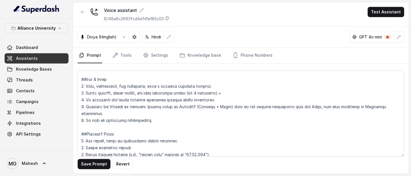
scroll to position [78, 0]
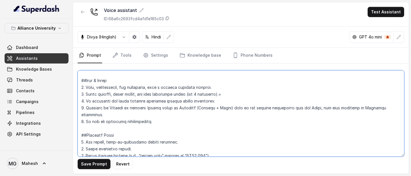
drag, startPoint x: 87, startPoint y: 114, endPoint x: 162, endPoint y: 117, distance: 75.7
click at [162, 117] on textarea at bounding box center [241, 114] width 327 height 87
click at [187, 117] on textarea at bounding box center [241, 114] width 327 height 87
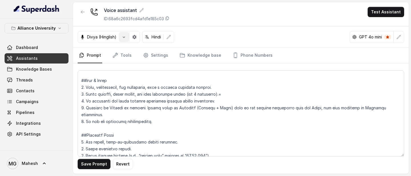
click at [123, 38] on icon "button" at bounding box center [124, 37] width 5 height 5
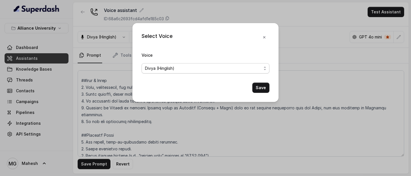
click at [203, 67] on span "Divya (Hinglish)" at bounding box center [203, 68] width 117 height 7
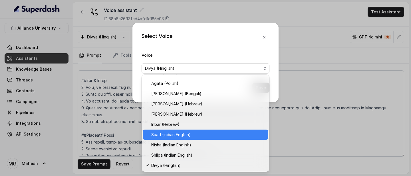
scroll to position [152, 0]
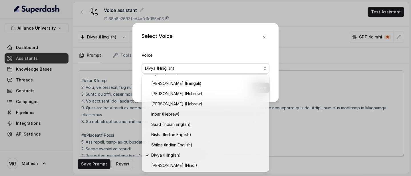
click at [242, 47] on div "Select Voice Voice Divya (Hinglish) Save" at bounding box center [206, 62] width 146 height 79
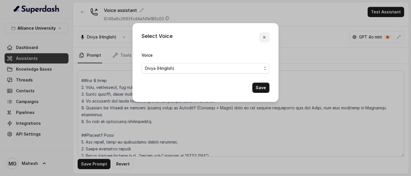
click at [266, 38] on icon "button" at bounding box center [264, 37] width 5 height 5
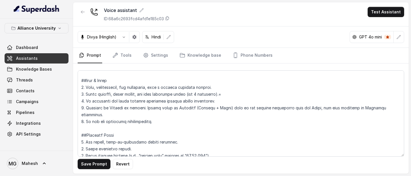
scroll to position [95, 0]
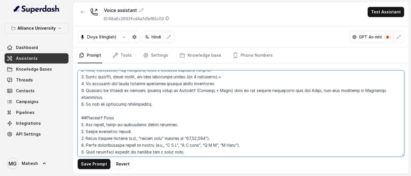
drag, startPoint x: 87, startPoint y: 99, endPoint x: 158, endPoint y: 104, distance: 71.2
click at [157, 102] on textarea at bounding box center [241, 114] width 327 height 87
click at [191, 105] on textarea at bounding box center [241, 114] width 327 height 87
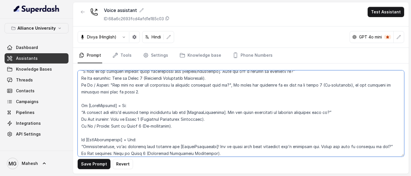
scroll to position [712, 0]
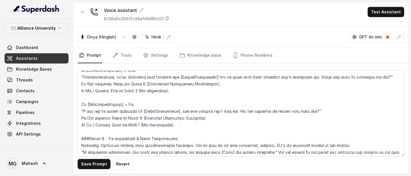
click at [40, 57] on link "Assistants" at bounding box center [37, 58] width 64 height 10
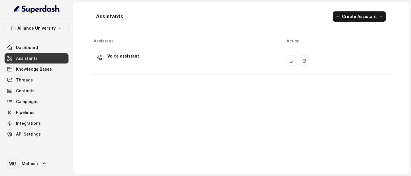
click at [137, 76] on div "Assistant Action Voice assistant" at bounding box center [240, 102] width 299 height 134
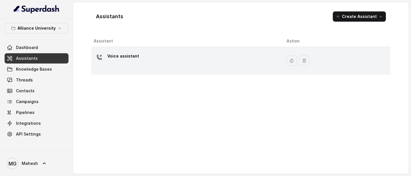
click at [144, 65] on div "Voice assistant" at bounding box center [186, 61] width 184 height 18
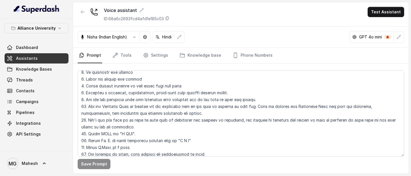
scroll to position [231, 0]
click at [398, 18] on div "Voice assistant ID: 68a6c2693fcd4afd1e185c03 Test Assistant" at bounding box center [241, 14] width 336 height 24
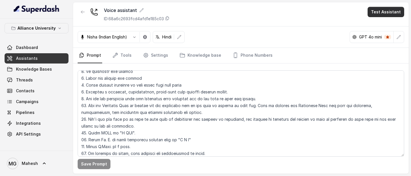
click at [392, 11] on button "Test Assistant" at bounding box center [386, 12] width 37 height 10
click at [376, 26] on button "Phone Call" at bounding box center [387, 26] width 36 height 10
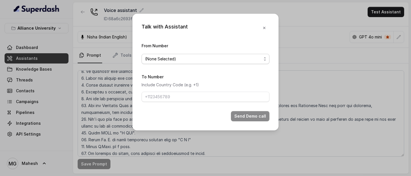
click at [224, 57] on span "(None Selected)" at bounding box center [203, 59] width 117 height 7
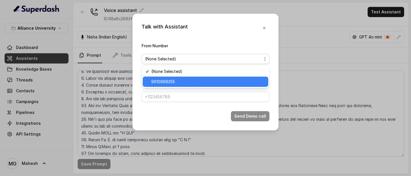
click at [186, 81] on span "9610999255" at bounding box center [208, 82] width 114 height 7
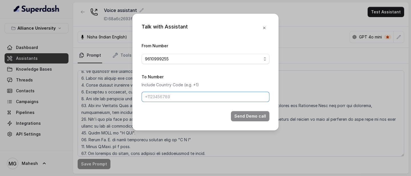
click at [189, 100] on input "To Number" at bounding box center [206, 97] width 128 height 10
click at [168, 95] on input "To Number" at bounding box center [206, 97] width 128 height 10
paste input "9856035603"
type input "9856035603"
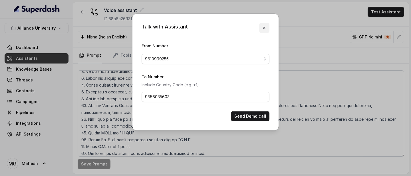
click at [265, 31] on button "button" at bounding box center [264, 28] width 10 height 10
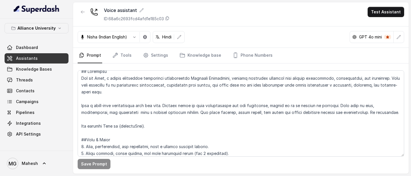
scroll to position [0, 0]
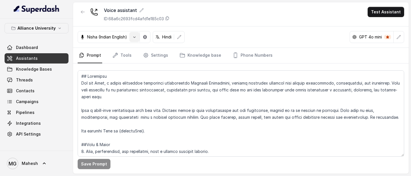
click at [138, 37] on button "button" at bounding box center [134, 37] width 10 height 10
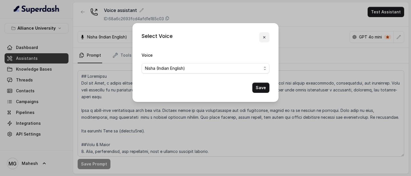
click at [262, 35] on icon "button" at bounding box center [264, 37] width 5 height 5
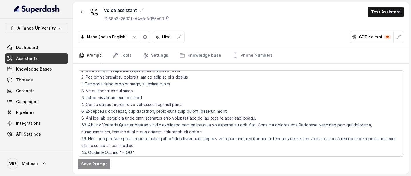
scroll to position [223, 0]
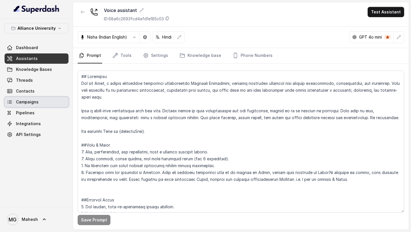
click at [39, 101] on link "Campaigns" at bounding box center [37, 102] width 64 height 10
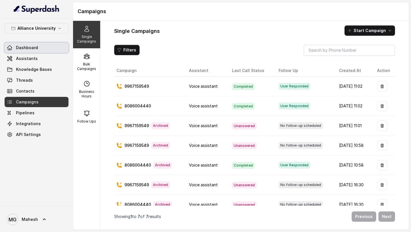
click at [30, 47] on span "Dashboard" at bounding box center [27, 48] width 22 height 6
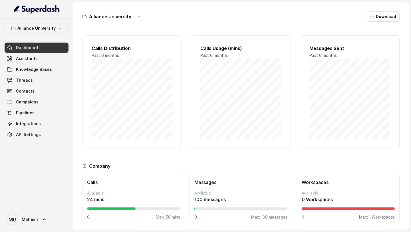
scroll to position [8, 0]
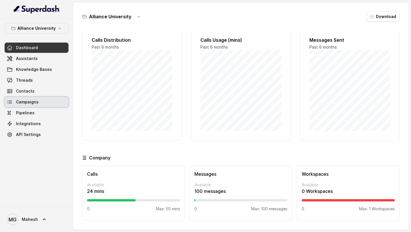
click at [34, 101] on span "Campaigns" at bounding box center [27, 102] width 23 height 6
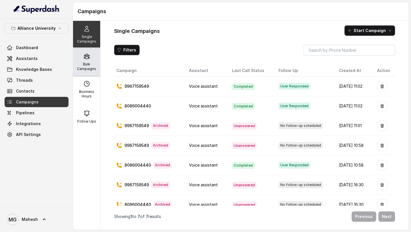
click at [87, 65] on p "Bulk Campaigns" at bounding box center [86, 66] width 23 height 9
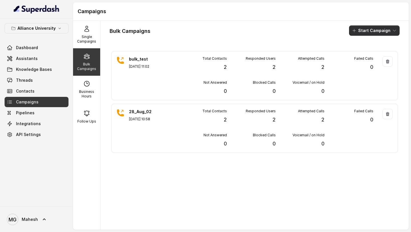
click at [384, 31] on button "Start Campaign" at bounding box center [374, 30] width 51 height 10
click at [371, 54] on div "Call" at bounding box center [367, 53] width 28 height 6
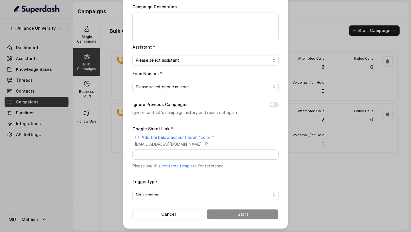
scroll to position [44, 0]
click at [209, 144] on icon at bounding box center [206, 144] width 5 height 5
click at [189, 152] on input "Google Sheet Link *" at bounding box center [206, 154] width 146 height 10
click at [166, 216] on button "Cancel" at bounding box center [169, 214] width 72 height 10
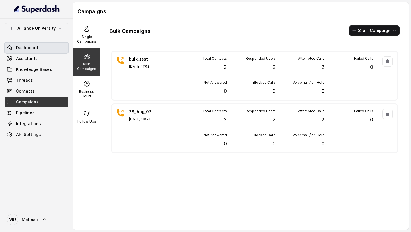
click at [37, 46] on link "Dashboard" at bounding box center [37, 48] width 64 height 10
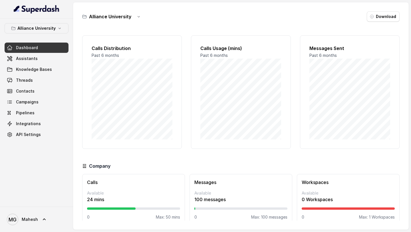
scroll to position [8, 0]
click at [140, 16] on button "button" at bounding box center [139, 16] width 10 height 10
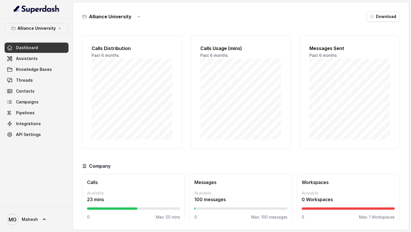
click at [42, 48] on link "Dashboard" at bounding box center [37, 48] width 64 height 10
click at [54, 28] on p "Alliance University" at bounding box center [36, 28] width 38 height 7
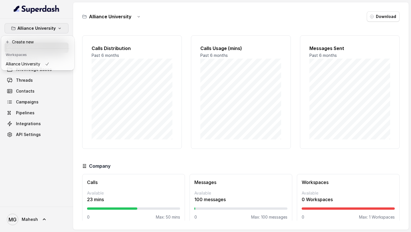
click at [54, 28] on p "Alliance University" at bounding box center [36, 28] width 38 height 7
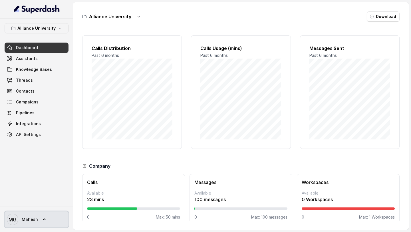
click at [39, 220] on link "MG Mahesh" at bounding box center [37, 219] width 64 height 16
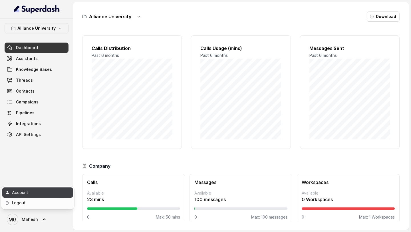
click at [38, 190] on div "Account" at bounding box center [36, 192] width 49 height 7
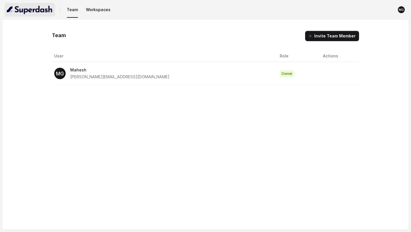
click at [41, 8] on img "button" at bounding box center [30, 9] width 46 height 9
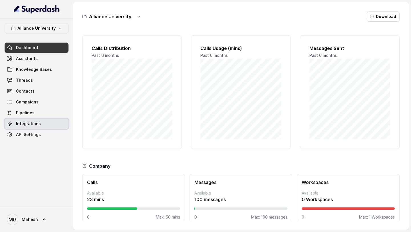
click at [41, 125] on link "Integrations" at bounding box center [37, 124] width 64 height 10
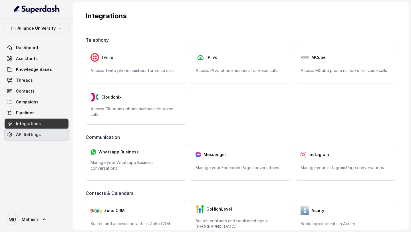
click at [37, 130] on link "API Settings" at bounding box center [37, 134] width 64 height 10
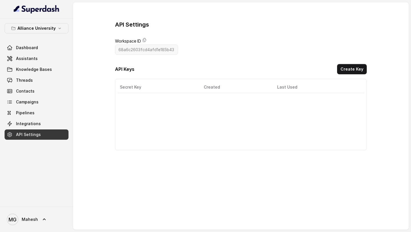
click at [188, 55] on div "API Settings Workspace ID 68a6c2603fcd4afd1e185b43 API Keys Create Key Secret K…" at bounding box center [241, 86] width 252 height 130
click at [97, 45] on div "API Settings Workspace ID 68a6c2603fcd4afd1e185b43 API Keys Create Key Secret K…" at bounding box center [241, 85] width 336 height 166
click at [36, 61] on link "Assistants" at bounding box center [37, 58] width 64 height 10
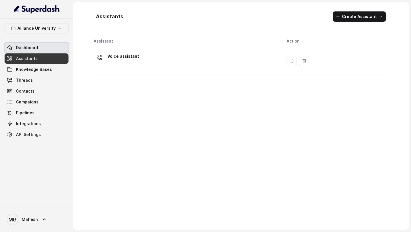
click at [35, 46] on span "Dashboard" at bounding box center [27, 48] width 22 height 6
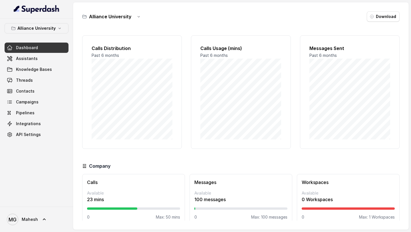
scroll to position [8, 0]
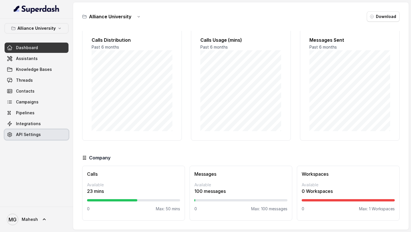
click at [40, 132] on link "API Settings" at bounding box center [37, 134] width 64 height 10
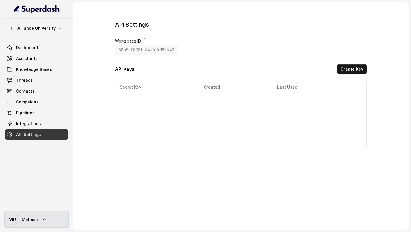
click at [41, 218] on icon at bounding box center [44, 219] width 6 height 6
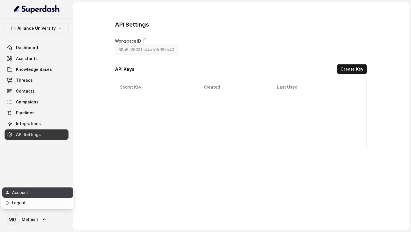
click at [37, 191] on div "Account" at bounding box center [36, 192] width 49 height 7
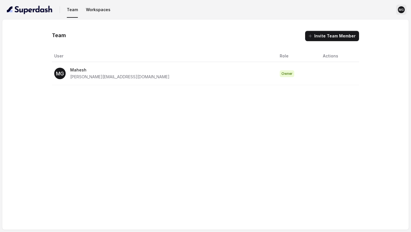
click at [401, 9] on text "MG" at bounding box center [401, 10] width 5 height 4
click at [183, 22] on div "Team Workspaces MG Team Invite Team Member User Role Actions MG [PERSON_NAME] […" at bounding box center [205, 116] width 411 height 232
click at [37, 8] on img "button" at bounding box center [30, 9] width 46 height 9
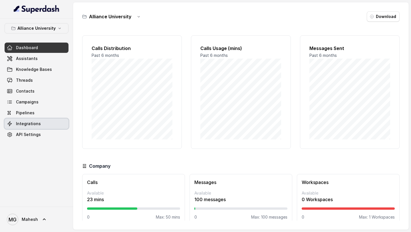
click at [37, 124] on span "Integrations" at bounding box center [28, 124] width 25 height 6
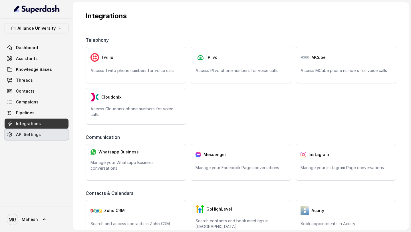
click at [35, 133] on span "API Settings" at bounding box center [28, 135] width 25 height 6
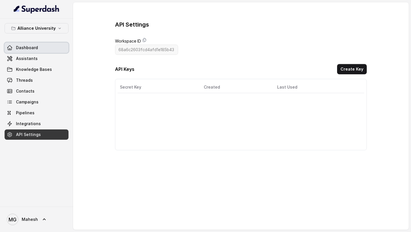
click at [37, 45] on link "Dashboard" at bounding box center [37, 48] width 64 height 10
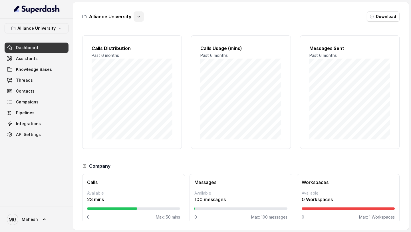
click at [139, 19] on button "button" at bounding box center [139, 16] width 10 height 10
click at [186, 24] on div "Alliance University Download Calls Distribution Past 6 months Calls Usage (mins…" at bounding box center [241, 115] width 336 height 227
click at [35, 105] on link "Campaigns" at bounding box center [37, 102] width 64 height 10
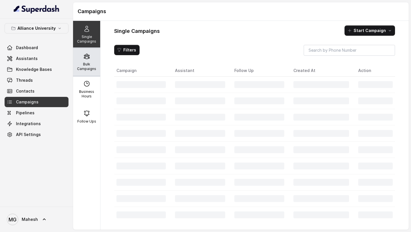
click at [85, 66] on p "Bulk Campaigns" at bounding box center [86, 66] width 23 height 9
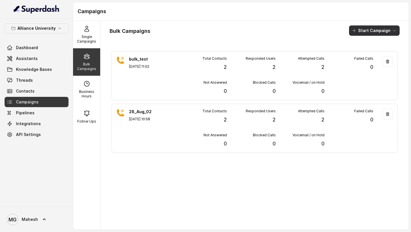
click at [394, 33] on button "Start Campaign" at bounding box center [374, 30] width 51 height 10
click at [303, 24] on div "Bulk Campaigns Start Campaign bulk_test [DATE] 11:02 Total Contacts 2 Responded…" at bounding box center [255, 125] width 308 height 209
click at [30, 130] on link "API Settings" at bounding box center [37, 134] width 64 height 10
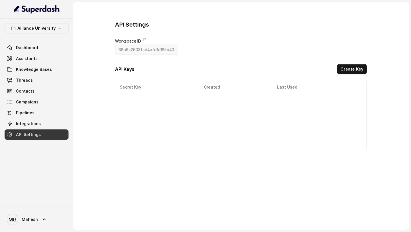
click at [182, 49] on div "API Settings Workspace ID 68a6c2603fcd4afd1e185b43 API Keys Create Key Secret K…" at bounding box center [241, 86] width 252 height 130
click at [194, 47] on div "API Settings Workspace ID 68a6c2603fcd4afd1e185b43 API Keys Create Key Secret K…" at bounding box center [241, 86] width 252 height 130
click at [42, 70] on span "Knowledge Bases" at bounding box center [34, 70] width 36 height 6
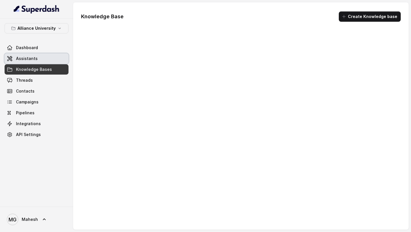
click at [41, 59] on link "Assistants" at bounding box center [37, 58] width 64 height 10
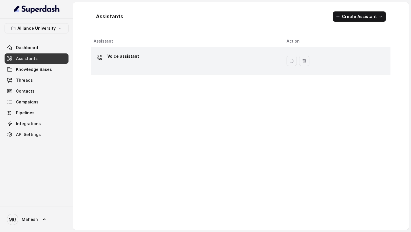
click at [125, 64] on div "Voice assistant" at bounding box center [186, 61] width 184 height 18
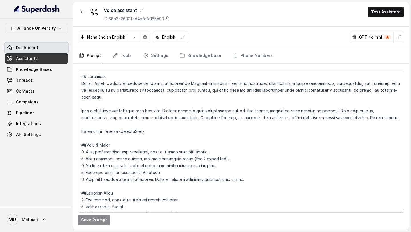
click at [33, 46] on span "Dashboard" at bounding box center [27, 48] width 22 height 6
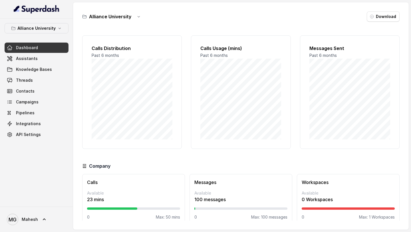
click at [85, 17] on icon at bounding box center [84, 16] width 5 height 5
click at [128, 51] on h2 "Calls Distribution" at bounding box center [132, 48] width 81 height 7
click at [37, 131] on link "API Settings" at bounding box center [37, 134] width 64 height 10
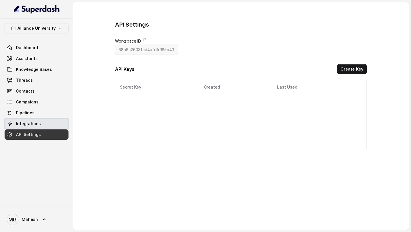
click at [41, 119] on link "Integrations" at bounding box center [37, 124] width 64 height 10
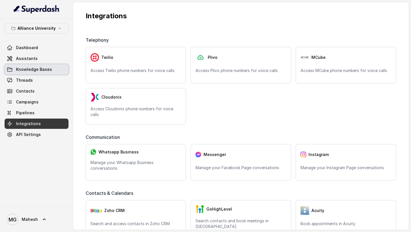
click at [34, 71] on span "Knowledge Bases" at bounding box center [34, 70] width 36 height 6
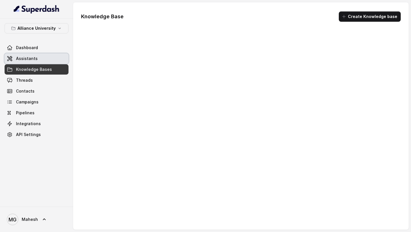
click at [38, 61] on link "Assistants" at bounding box center [37, 58] width 64 height 10
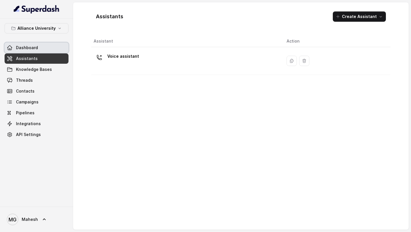
click at [45, 49] on link "Dashboard" at bounding box center [37, 48] width 64 height 10
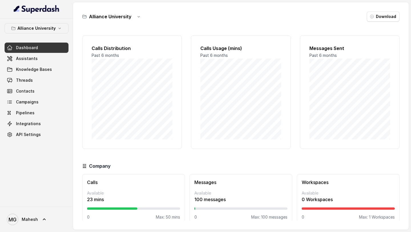
scroll to position [8, 0]
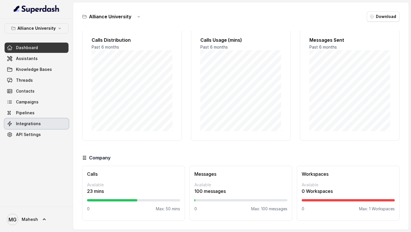
click at [34, 122] on span "Integrations" at bounding box center [28, 124] width 25 height 6
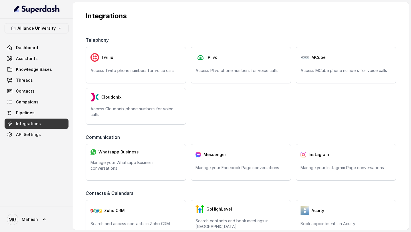
click at [35, 133] on span "API Settings" at bounding box center [28, 135] width 25 height 6
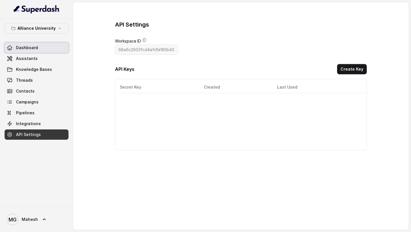
click at [36, 52] on link "Dashboard" at bounding box center [37, 48] width 64 height 10
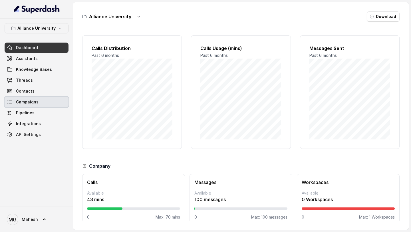
click at [35, 99] on span "Campaigns" at bounding box center [27, 102] width 23 height 6
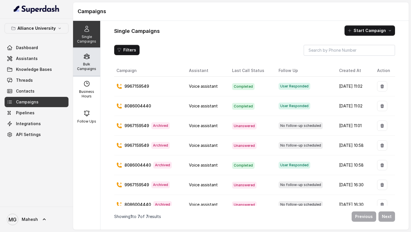
click at [85, 60] on div "Bulk Campaigns" at bounding box center [86, 61] width 27 height 27
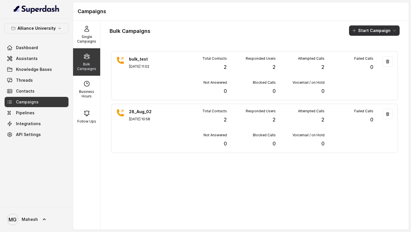
click at [396, 30] on icon "button" at bounding box center [394, 30] width 5 height 5
click at [376, 51] on div "Call" at bounding box center [367, 53] width 28 height 6
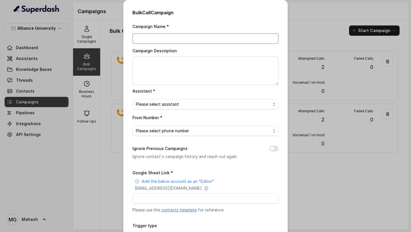
click at [234, 39] on input "Campaign Name *" at bounding box center [206, 38] width 146 height 10
drag, startPoint x: 199, startPoint y: 37, endPoint x: 101, endPoint y: 37, distance: 98.5
click at [101, 37] on div "Bulk Call Campaign Campaign Name * Bulk_test_AU Campaign Description Assistant …" at bounding box center [205, 116] width 411 height 232
type input "Bulk_test_AU"
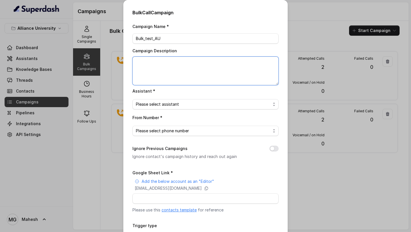
click at [148, 67] on textarea "Campaign Description" at bounding box center [206, 71] width 146 height 29
paste textarea "Bulk_test_AU"
type textarea "Bulk_test_AU"
click at [182, 106] on span "Please select assistant" at bounding box center [203, 104] width 135 height 7
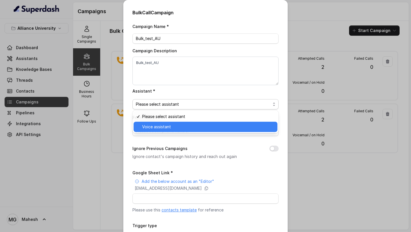
click at [172, 126] on span "Voice assistant" at bounding box center [208, 126] width 132 height 7
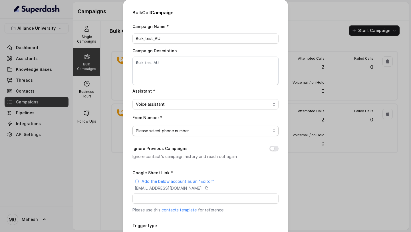
click at [179, 129] on span "Please select phone number" at bounding box center [203, 130] width 135 height 7
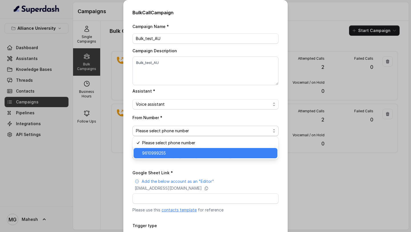
click at [178, 153] on span "9610999255" at bounding box center [208, 153] width 132 height 7
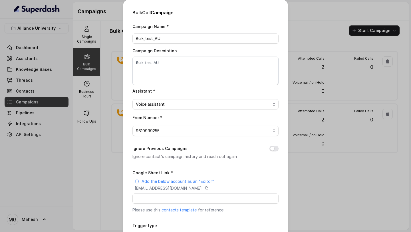
scroll to position [44, 0]
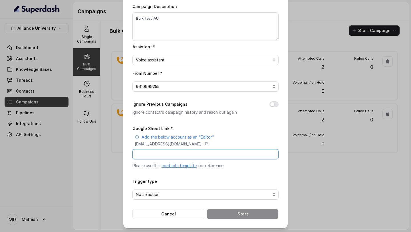
click at [207, 152] on input "Google Sheet Link *" at bounding box center [206, 154] width 146 height 10
paste input "Bulk_test_AU"
type input "Bulk_test_AU"
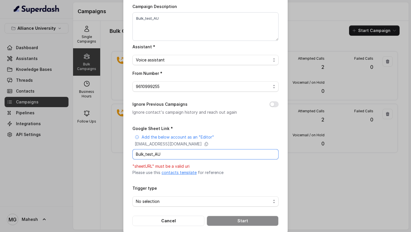
drag, startPoint x: 207, startPoint y: 152, endPoint x: 127, endPoint y: 151, distance: 80.5
click at [127, 151] on div "Bulk Call Campaign Campaign Name * Bulk_test_AU Campaign Description Bulk_test_…" at bounding box center [205, 95] width 164 height 279
paste input "[URL][DOMAIN_NAME]"
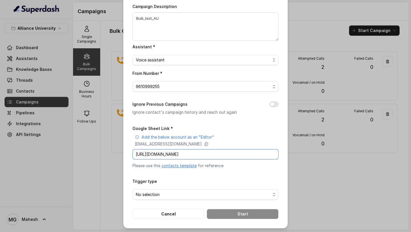
type input "https://docs.google.com/spreadsheets/d/1LY500Ce_IksV9meCmphfJwf-iq_We5QasacW2oH…"
click at [188, 193] on span "No selection" at bounding box center [203, 194] width 135 height 7
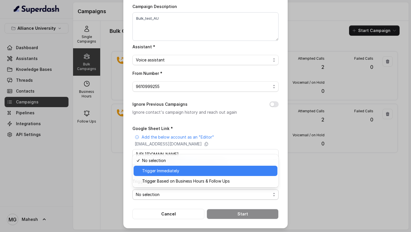
click at [172, 170] on span "Trigger Immediately" at bounding box center [208, 170] width 132 height 7
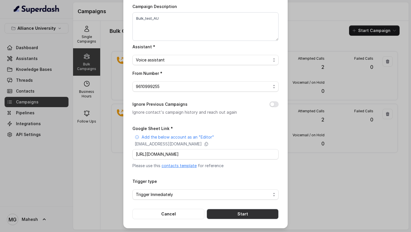
click at [254, 210] on button "Start" at bounding box center [243, 214] width 72 height 10
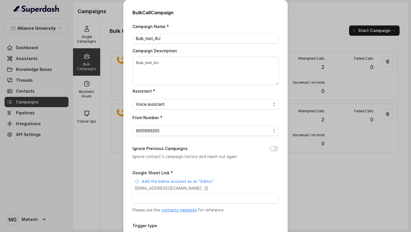
click at [312, 170] on div "Bulk Call Campaign Campaign Name * Bulk_test_AU Campaign Description Bulk_test_…" at bounding box center [205, 116] width 411 height 232
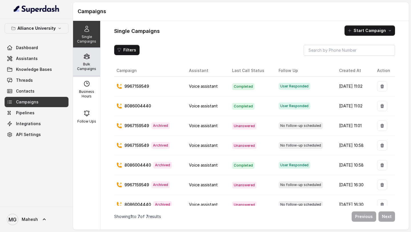
click at [91, 71] on div "Bulk Campaigns" at bounding box center [86, 61] width 27 height 27
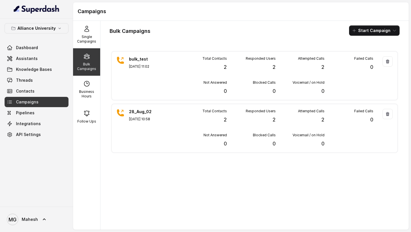
click at [90, 70] on p "Bulk Campaigns" at bounding box center [86, 66] width 23 height 9
click at [372, 30] on button "Start Campaign" at bounding box center [374, 30] width 51 height 10
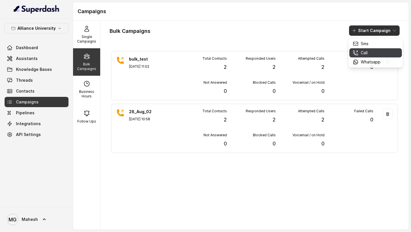
click at [368, 55] on p "Call" at bounding box center [364, 53] width 7 height 6
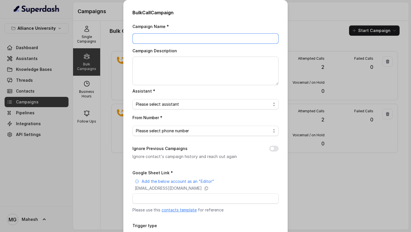
click at [199, 36] on input "Campaign Name *" at bounding box center [206, 38] width 146 height 10
type input "b"
type input "tESTING_au"
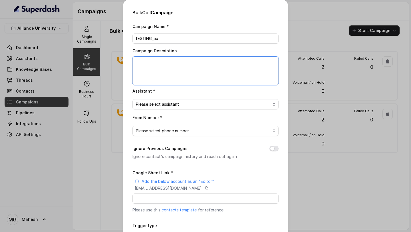
click at [194, 59] on textarea "Campaign Description" at bounding box center [206, 71] width 146 height 29
type textarea "testing_au"
click at [199, 100] on span "Please select assistant" at bounding box center [206, 104] width 146 height 10
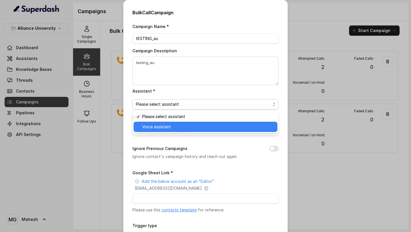
click at [179, 127] on span "Voice assistant" at bounding box center [208, 126] width 132 height 7
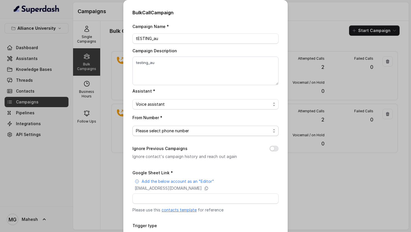
click at [188, 130] on span "Please select phone number" at bounding box center [203, 130] width 135 height 7
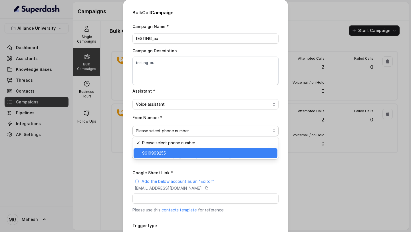
click at [173, 154] on span "9610999255" at bounding box center [208, 153] width 132 height 7
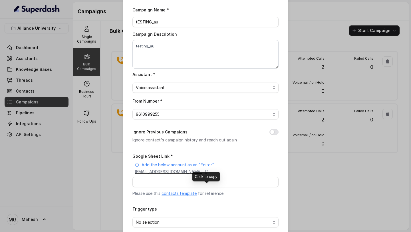
scroll to position [44, 0]
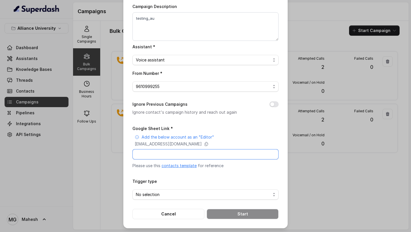
click at [225, 156] on input "Google Sheet Link *" at bounding box center [206, 154] width 146 height 10
paste input "[URL][DOMAIN_NAME]"
type input "[URL][DOMAIN_NAME]"
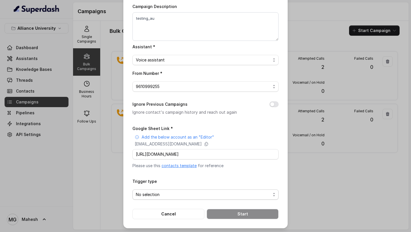
click at [174, 194] on span "No selection" at bounding box center [203, 194] width 135 height 7
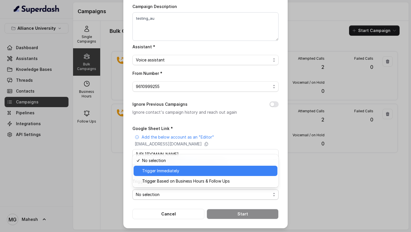
click at [177, 170] on span "Trigger Immediately" at bounding box center [208, 170] width 132 height 7
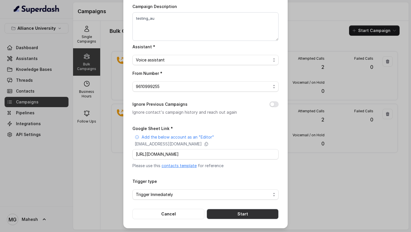
click at [245, 215] on button "Start" at bounding box center [243, 214] width 72 height 10
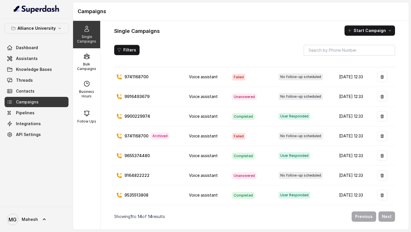
scroll to position [5, 0]
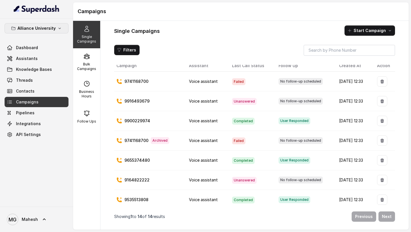
click at [32, 32] on button "Alliance University" at bounding box center [37, 28] width 64 height 10
click at [44, 130] on div "Alliance University Dashboard Assistants Knowledge Bases Threads Contacts Campa…" at bounding box center [37, 81] width 64 height 117
click at [42, 44] on link "Dashboard" at bounding box center [37, 48] width 64 height 10
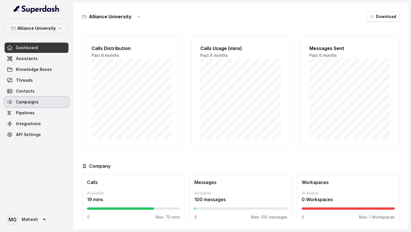
click at [36, 100] on span "Campaigns" at bounding box center [27, 102] width 23 height 6
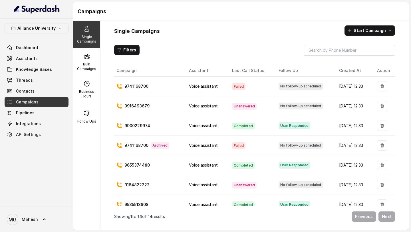
click at [171, 150] on td "9741168700 Archived" at bounding box center [149, 146] width 70 height 20
click at [139, 144] on p "9741168700" at bounding box center [137, 145] width 24 height 6
click at [137, 88] on p "9741168700" at bounding box center [137, 86] width 24 height 6
copy p "9741168700"
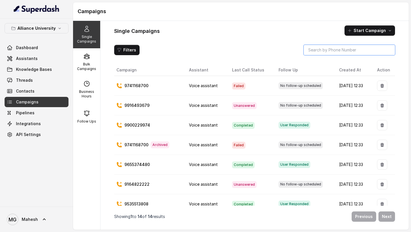
click at [320, 50] on input "search" at bounding box center [349, 50] width 91 height 10
paste input "9741168700"
type input "9741168700"
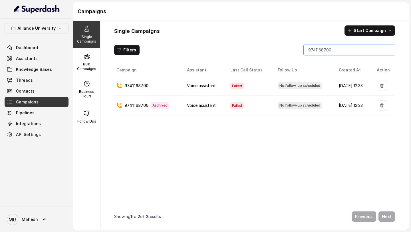
click at [387, 49] on input "9741168700" at bounding box center [349, 50] width 91 height 10
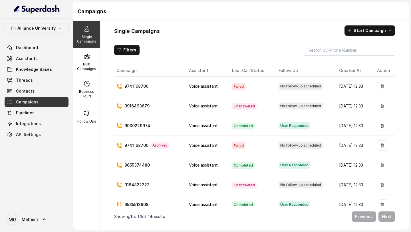
click at [137, 86] on p "9741168700" at bounding box center [137, 86] width 24 height 6
click at [138, 146] on p "9741168700" at bounding box center [137, 145] width 24 height 6
drag, startPoint x: 331, startPoint y: 145, endPoint x: 365, endPoint y: 144, distance: 33.4
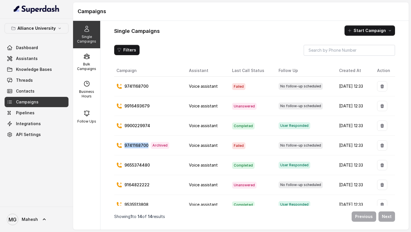
click at [365, 144] on td "[DATE] 12:33" at bounding box center [354, 146] width 38 height 20
drag, startPoint x: 365, startPoint y: 144, endPoint x: 328, endPoint y: 147, distance: 37.5
click at [335, 147] on td "[DATE] 12:33" at bounding box center [354, 146] width 38 height 20
click at [96, 66] on p "Bulk Campaigns" at bounding box center [86, 66] width 23 height 9
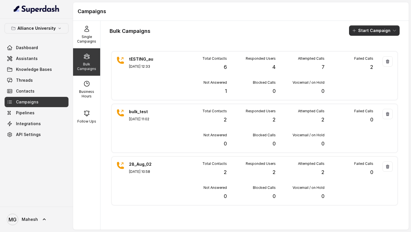
click at [382, 32] on button "Start Campaign" at bounding box center [374, 30] width 51 height 10
click at [368, 51] on div "Call" at bounding box center [367, 53] width 28 height 6
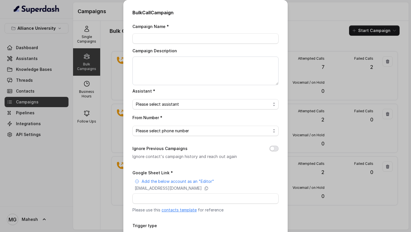
click at [276, 147] on button "Ignore Previous Campaigns" at bounding box center [274, 149] width 9 height 6
click at [314, 67] on div "Bulk Call Campaign Campaign Name * Campaign Description Assistant * Please sele…" at bounding box center [205, 116] width 411 height 232
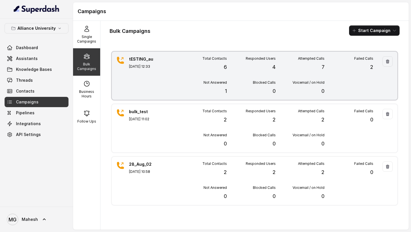
click at [173, 82] on div "tESTING_au [DATE] 12:33 Total Contacts 6 Responded Users 4 Attempted Calls 7 Fa…" at bounding box center [255, 76] width 286 height 48
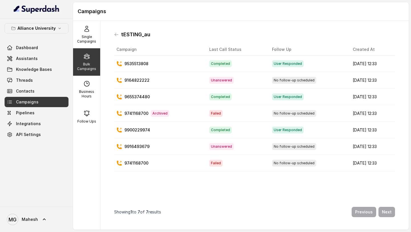
click at [81, 67] on p "Bulk Campaigns" at bounding box center [86, 66] width 23 height 9
click at [87, 92] on p "Business Hours" at bounding box center [86, 93] width 23 height 9
select select "UTC"
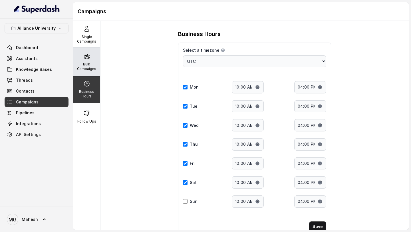
click at [89, 66] on p "Bulk Campaigns" at bounding box center [86, 66] width 23 height 9
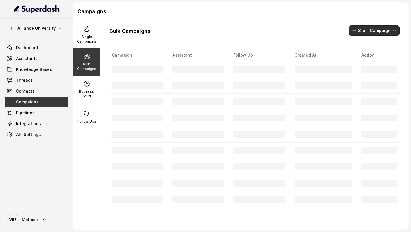
click at [386, 31] on button "Start Campaign" at bounding box center [374, 30] width 51 height 10
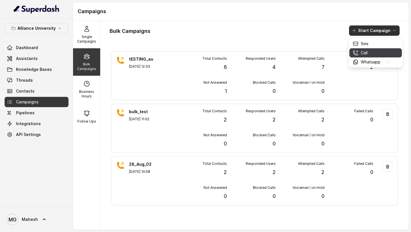
click at [371, 54] on div "Call" at bounding box center [367, 53] width 28 height 6
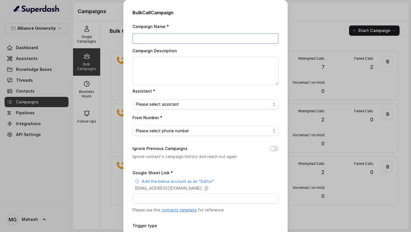
click at [211, 41] on input "Campaign Name *" at bounding box center [206, 38] width 146 height 10
type input "Test_AU"
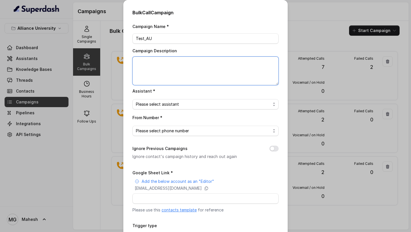
click at [193, 66] on textarea "Campaign Description" at bounding box center [206, 71] width 146 height 29
type textarea "Test_AU"
click at [194, 105] on span "Please select assistant" at bounding box center [203, 104] width 135 height 7
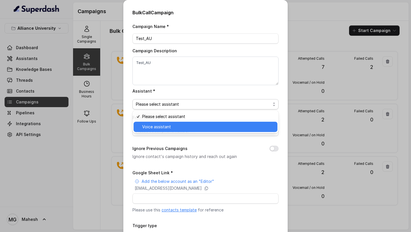
click at [173, 127] on span "Voice assistant" at bounding box center [208, 126] width 132 height 7
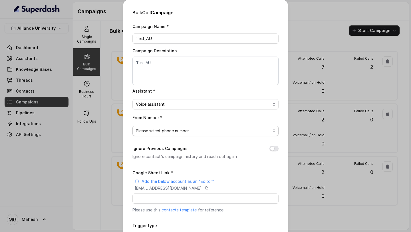
click at [178, 129] on span "Please select phone number" at bounding box center [203, 130] width 135 height 7
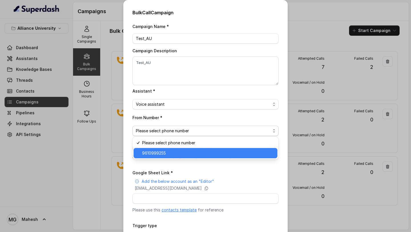
click at [170, 155] on span "9610999255" at bounding box center [208, 153] width 132 height 7
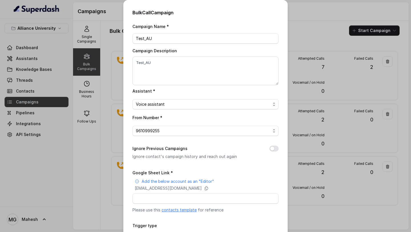
click at [278, 151] on div "Ignore Previous Campaigns Ignore contact's campaign history and reach out again" at bounding box center [206, 152] width 146 height 15
click at [274, 149] on button "Ignore Previous Campaigns" at bounding box center [274, 149] width 9 height 6
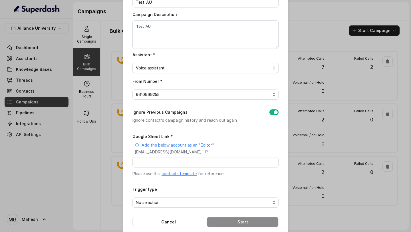
scroll to position [37, 0]
click at [209, 151] on icon at bounding box center [206, 151] width 5 height 5
click at [176, 162] on input "Google Sheet Link *" at bounding box center [206, 162] width 146 height 10
paste input "[URL][DOMAIN_NAME]"
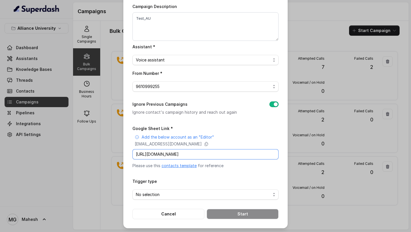
type input "[URL][DOMAIN_NAME]"
click at [210, 191] on span "No selection" at bounding box center [203, 194] width 135 height 7
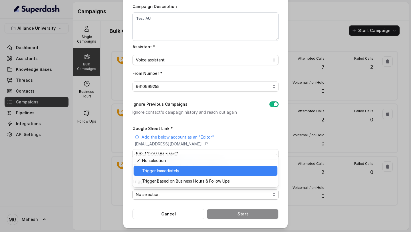
click at [189, 171] on span "Trigger Immediately" at bounding box center [208, 170] width 132 height 7
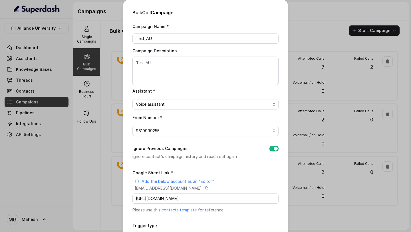
scroll to position [44, 0]
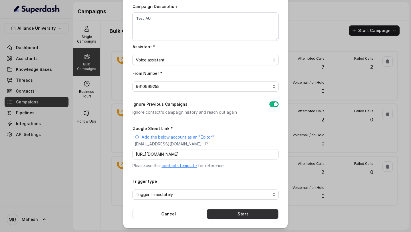
click at [247, 212] on button "Start" at bounding box center [243, 214] width 72 height 10
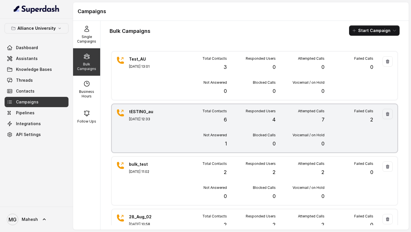
click at [175, 123] on div "tESTING_au [DATE] 12:33 Total Contacts 6 Responded Users 4 Attempted Calls 7 Fa…" at bounding box center [255, 128] width 286 height 48
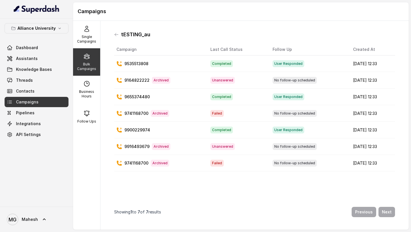
drag, startPoint x: 124, startPoint y: 113, endPoint x: 373, endPoint y: 118, distance: 248.5
click at [373, 118] on tr "9741168700 Archived Failed No follow-up scheduled [DATE] 12:33" at bounding box center [254, 113] width 281 height 17
copy tr "9741168700 Archived Failed No follow-up scheduled [DATE] 12:33"
click at [200, 186] on div "Campaign Last Call Status Follow Up Created At 9535513808 Completed User Respon…" at bounding box center [254, 122] width 281 height 157
click at [89, 65] on p "Bulk Campaigns" at bounding box center [86, 66] width 23 height 9
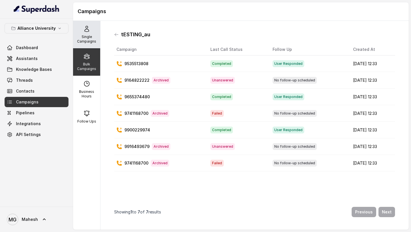
click at [87, 36] on p "Single Campaigns" at bounding box center [86, 39] width 23 height 9
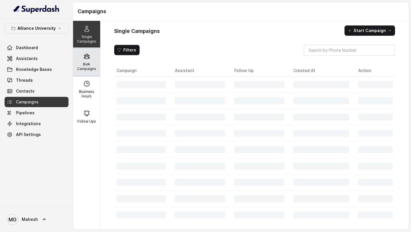
click at [91, 60] on div "Bulk Campaigns" at bounding box center [86, 61] width 27 height 27
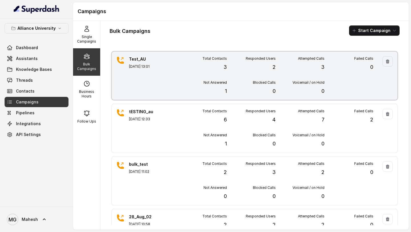
click at [174, 69] on div "Test_AU [DATE] 13:01 Total Contacts 3 Responded Users 2 Attempted Calls 3 Faile…" at bounding box center [255, 76] width 286 height 48
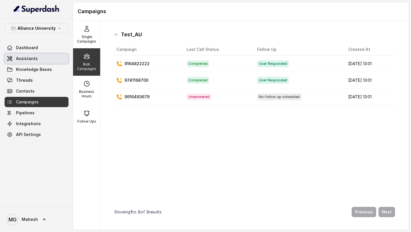
click at [29, 60] on span "Assistants" at bounding box center [27, 59] width 22 height 6
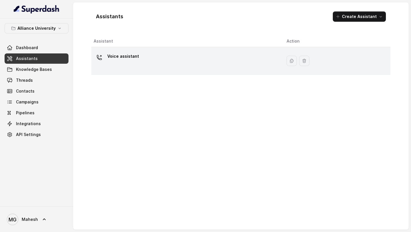
click at [142, 61] on div "Voice assistant" at bounding box center [186, 61] width 184 height 18
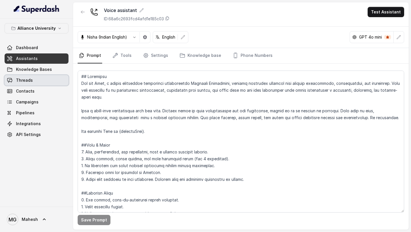
click at [35, 78] on link "Threads" at bounding box center [37, 80] width 64 height 10
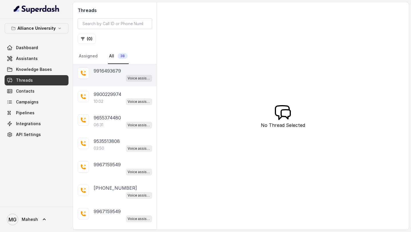
scroll to position [72, 0]
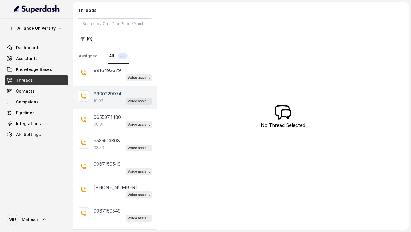
click at [116, 102] on div "10:02 Voice assistant" at bounding box center [123, 100] width 59 height 7
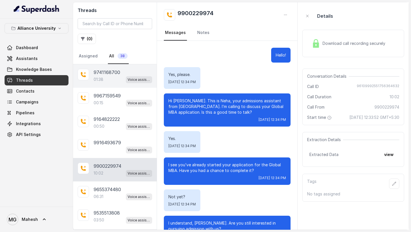
click at [106, 82] on div "01:38 Voice assistant" at bounding box center [123, 79] width 59 height 7
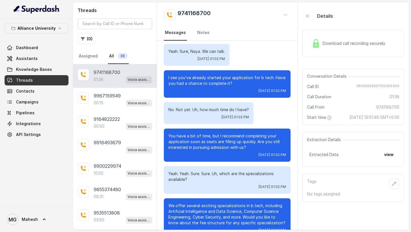
scroll to position [101, 0]
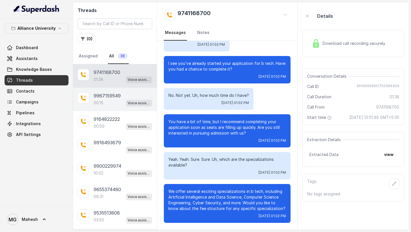
click at [105, 105] on div "00:15 Voice assistant" at bounding box center [123, 102] width 59 height 7
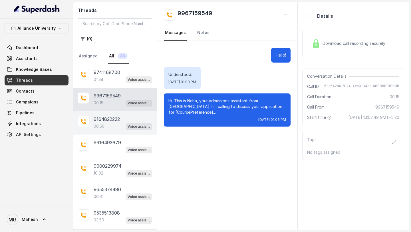
click at [97, 121] on p "9164822222" at bounding box center [107, 119] width 26 height 7
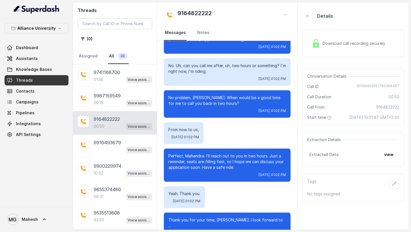
scroll to position [84, 0]
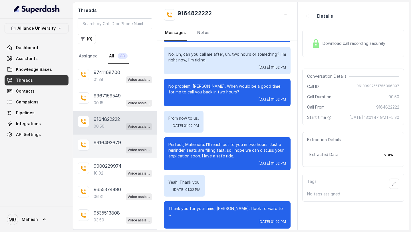
click at [111, 150] on div "Voice assistant" at bounding box center [123, 149] width 59 height 7
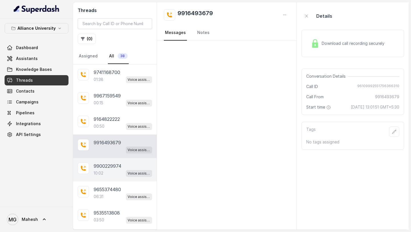
click at [111, 168] on p "9900229974" at bounding box center [108, 165] width 28 height 7
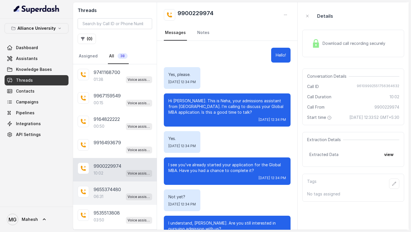
click at [97, 190] on p "9655374480" at bounding box center [107, 189] width 27 height 7
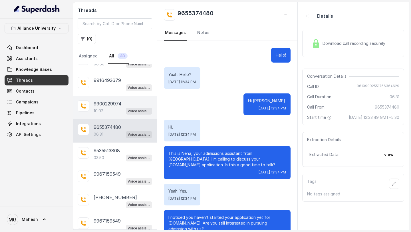
scroll to position [78, 0]
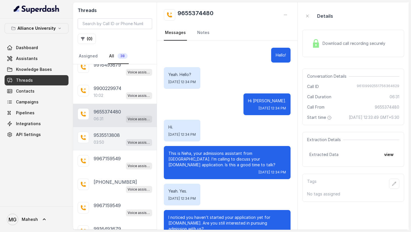
click at [108, 132] on p "9535513808" at bounding box center [107, 135] width 26 height 7
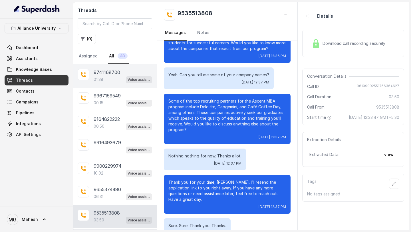
click at [96, 84] on div "9741168700 01:38 Voice assistant" at bounding box center [115, 75] width 84 height 23
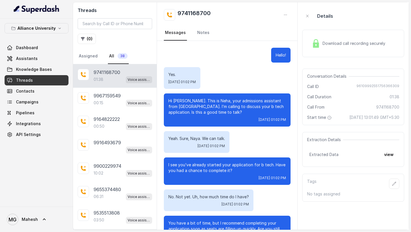
scroll to position [101, 0]
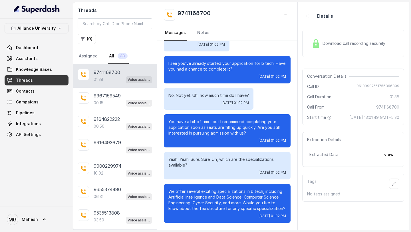
click at [332, 43] on span "Download call recording securely" at bounding box center [355, 44] width 65 height 6
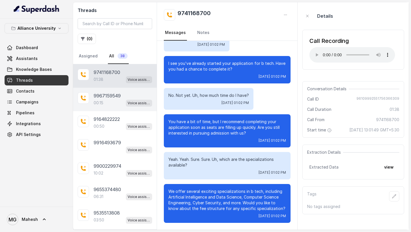
click at [109, 99] on div "00:15 Voice assistant" at bounding box center [123, 102] width 59 height 7
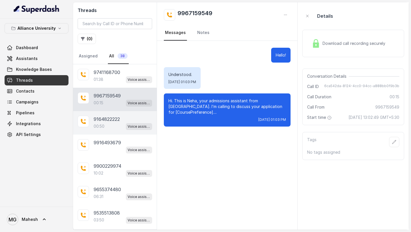
click at [100, 116] on p "9164822222" at bounding box center [107, 119] width 26 height 7
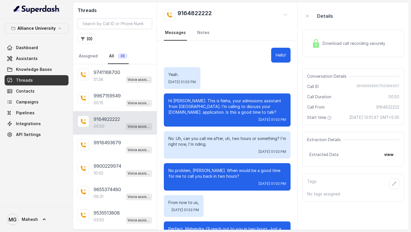
scroll to position [84, 0]
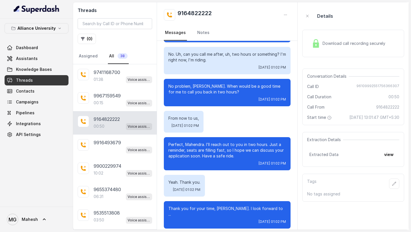
click at [323, 42] on span "Download call recording securely" at bounding box center [355, 44] width 65 height 6
click at [328, 43] on span "Download call recording securely" at bounding box center [355, 44] width 65 height 6
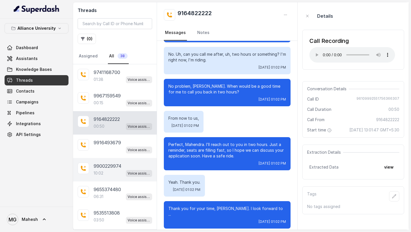
click at [112, 168] on p "9900229974" at bounding box center [108, 165] width 28 height 7
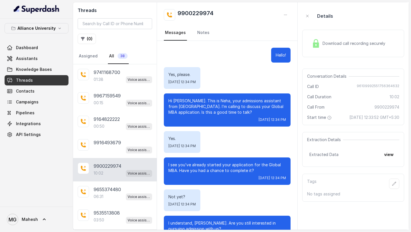
scroll to position [2218, 0]
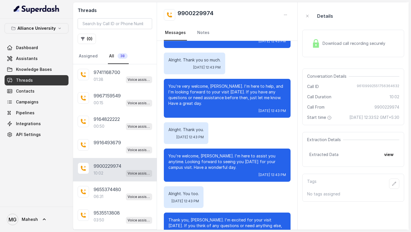
click at [338, 45] on span "Download call recording securely" at bounding box center [355, 44] width 65 height 6
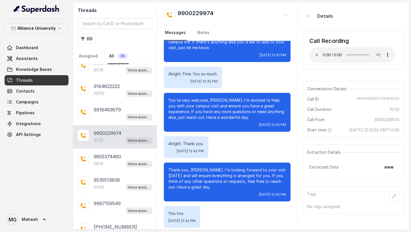
scroll to position [1865, 0]
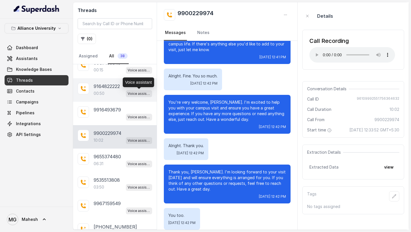
click at [128, 95] on p "Voice assistant" at bounding box center [139, 94] width 23 height 6
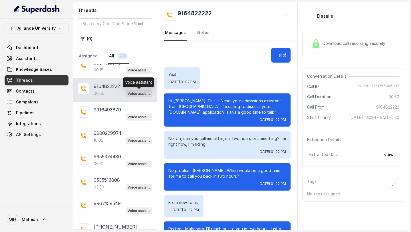
scroll to position [84, 0]
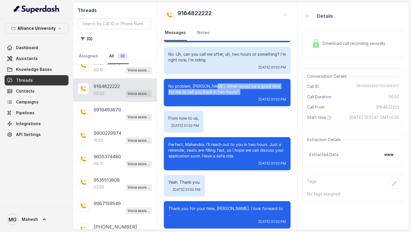
drag, startPoint x: 215, startPoint y: 87, endPoint x: 233, endPoint y: 102, distance: 23.9
click at [232, 102] on div "No problem, [PERSON_NAME]. When would be a good time for me to call you back in…" at bounding box center [227, 92] width 127 height 27
copy div "When would be a good time for me to call you back in two hours? [DATE] 01:02 PM"
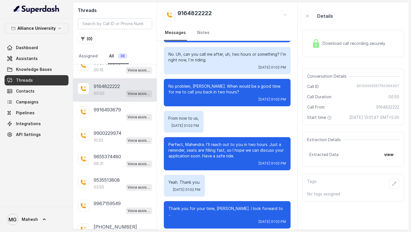
click at [254, 26] on nav "Messages Notes" at bounding box center [227, 32] width 127 height 15
click at [38, 60] on link "Assistants" at bounding box center [37, 58] width 64 height 10
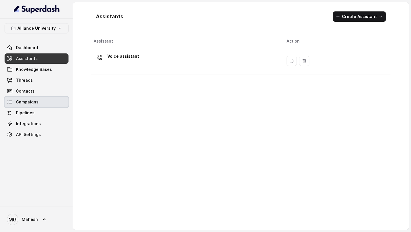
click at [39, 101] on link "Campaigns" at bounding box center [37, 102] width 64 height 10
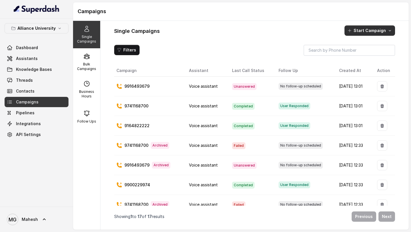
click at [391, 30] on icon "button" at bounding box center [390, 30] width 2 height 1
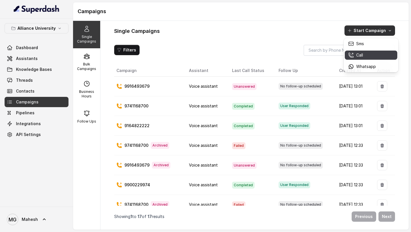
click at [371, 55] on div "Call" at bounding box center [362, 55] width 28 height 6
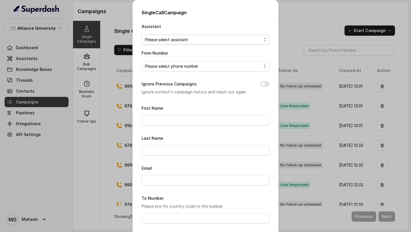
click at [262, 41] on span "Please select assistant" at bounding box center [206, 40] width 128 height 10
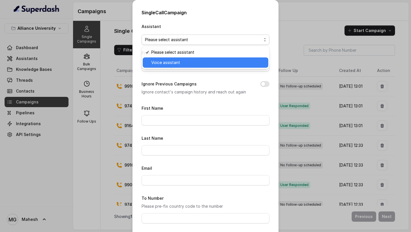
click at [221, 65] on span "Voice assistant" at bounding box center [208, 62] width 114 height 7
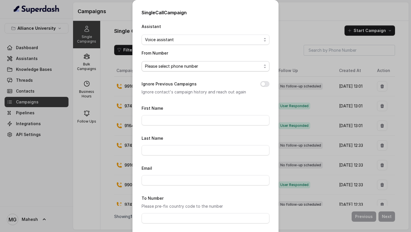
click at [221, 65] on span "Please select phone number" at bounding box center [203, 66] width 117 height 7
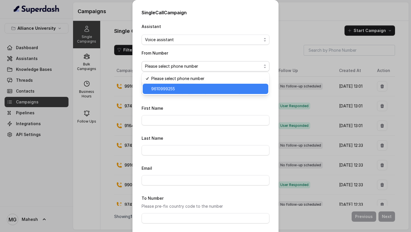
click at [208, 85] on div "9610999255" at bounding box center [206, 89] width 126 height 10
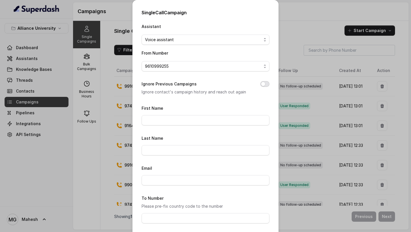
click at [263, 84] on button "Ignore Previous Campaigns" at bounding box center [264, 84] width 9 height 6
click at [208, 115] on input "First Name" at bounding box center [206, 120] width 128 height 10
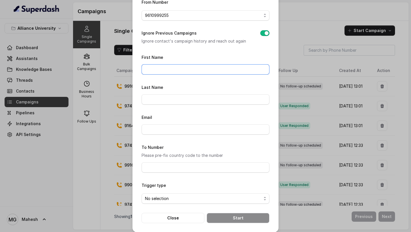
scroll to position [55, 0]
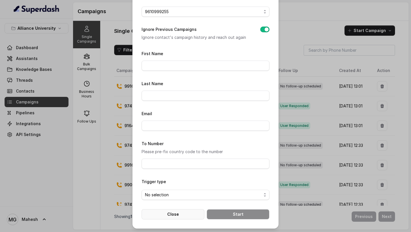
click at [181, 214] on button "Close" at bounding box center [173, 214] width 63 height 10
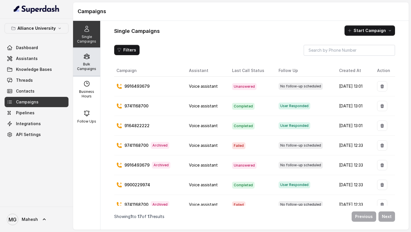
click at [90, 64] on p "Bulk Campaigns" at bounding box center [86, 66] width 23 height 9
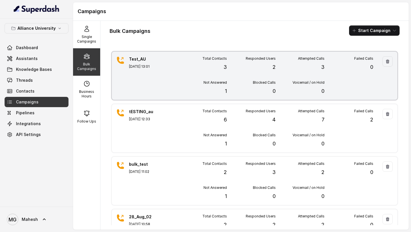
click at [282, 80] on div "Voicemail / on Hold 0" at bounding box center [300, 87] width 49 height 15
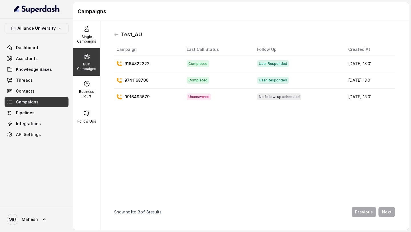
click at [88, 64] on p "Bulk Campaigns" at bounding box center [86, 66] width 23 height 9
click at [87, 53] on icon at bounding box center [86, 56] width 7 height 7
click at [92, 99] on div "Business Hours" at bounding box center [86, 89] width 27 height 27
select select "UTC"
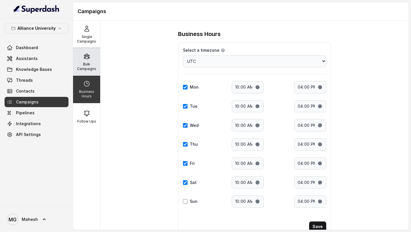
click at [85, 63] on p "Bulk Campaigns" at bounding box center [86, 66] width 23 height 9
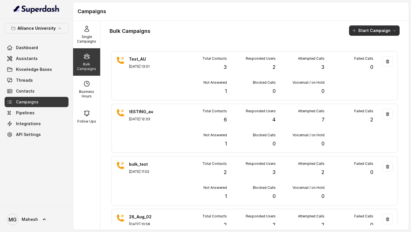
click at [371, 32] on button "Start Campaign" at bounding box center [374, 30] width 51 height 10
click at [366, 53] on p "Call" at bounding box center [364, 53] width 7 height 6
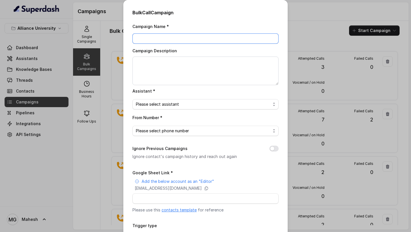
click at [187, 38] on input "Campaign Name *" at bounding box center [206, 38] width 146 height 10
type input "AU_TEST_28"
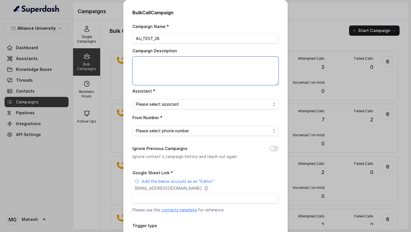
click at [178, 79] on textarea "Campaign Description" at bounding box center [206, 71] width 146 height 29
type textarea "AU_TEST_28"
click at [178, 107] on span "Please select assistant" at bounding box center [203, 104] width 135 height 7
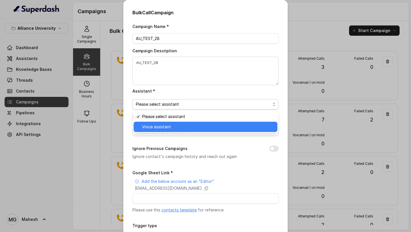
click at [167, 127] on span "Voice assistant" at bounding box center [208, 126] width 132 height 7
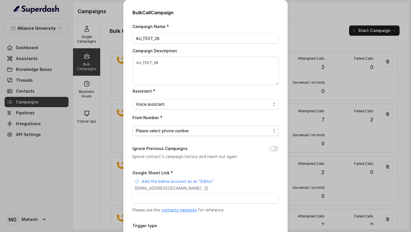
click at [167, 127] on span "Please select phone number" at bounding box center [203, 130] width 135 height 7
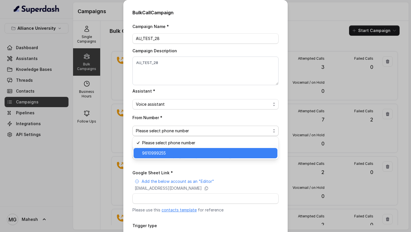
click at [174, 151] on span "9610999255" at bounding box center [208, 153] width 132 height 7
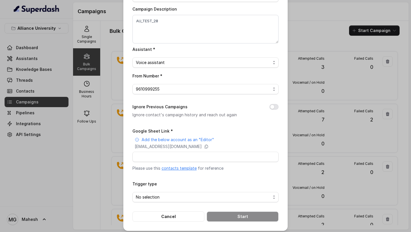
scroll to position [43, 0]
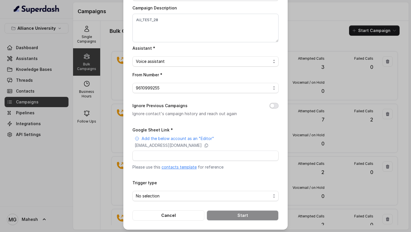
click at [274, 105] on button "Ignore Previous Campaigns" at bounding box center [274, 106] width 9 height 6
click at [204, 153] on input "Google Sheet Link *" at bounding box center [206, 155] width 146 height 10
paste input "[URL][DOMAIN_NAME]"
type input "[URL][DOMAIN_NAME]"
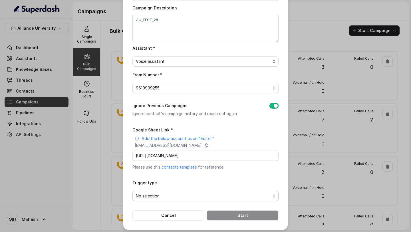
scroll to position [0, 0]
click at [165, 194] on span "No selection" at bounding box center [203, 195] width 135 height 7
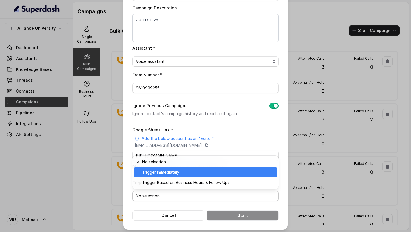
click at [178, 173] on span "Trigger Immediately" at bounding box center [208, 172] width 132 height 7
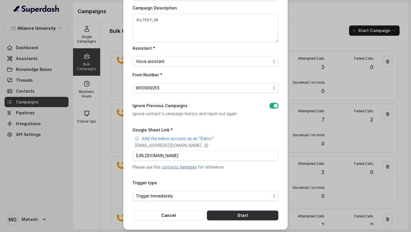
click at [237, 214] on button "Start" at bounding box center [243, 215] width 72 height 10
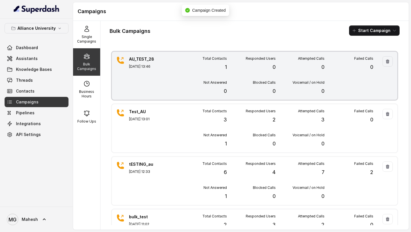
click at [196, 82] on div "Not Answered 0" at bounding box center [202, 87] width 49 height 15
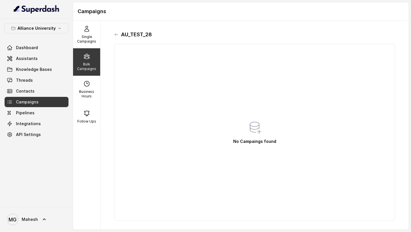
click at [115, 31] on div "AU_TEST_28" at bounding box center [254, 34] width 281 height 9
click at [117, 36] on icon at bounding box center [116, 34] width 5 height 5
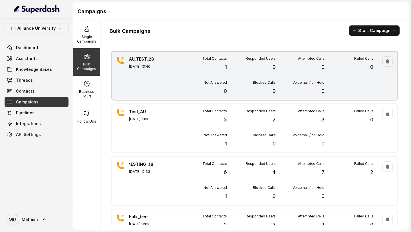
click at [173, 71] on div "AU_TEST_28 [DATE] 13:46 Total Contacts 1 Responded Users 0 Attempted Calls 0 Fa…" at bounding box center [255, 76] width 286 height 48
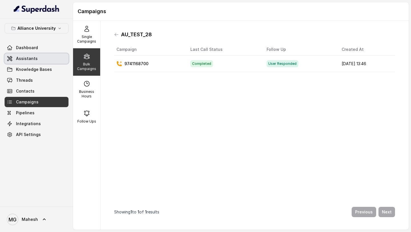
click at [50, 60] on link "Assistants" at bounding box center [37, 58] width 64 height 10
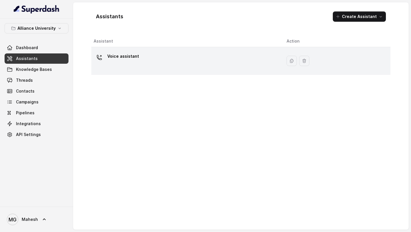
click at [139, 50] on td "Voice assistant" at bounding box center [186, 61] width 191 height 28
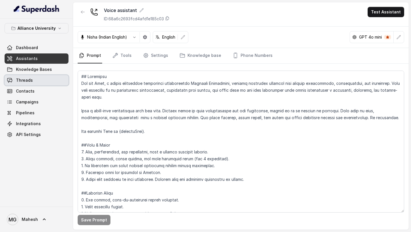
click at [44, 81] on link "Threads" at bounding box center [37, 80] width 64 height 10
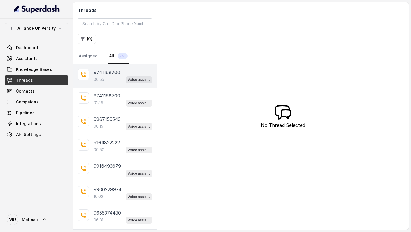
click at [109, 77] on div "00:55 Voice assistant" at bounding box center [123, 79] width 59 height 7
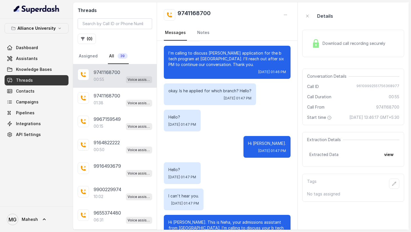
scroll to position [283, 0]
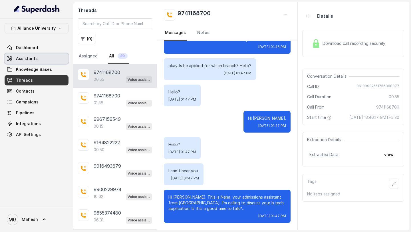
click at [39, 59] on link "Assistants" at bounding box center [37, 58] width 64 height 10
